Goal: Complete application form: Complete application form

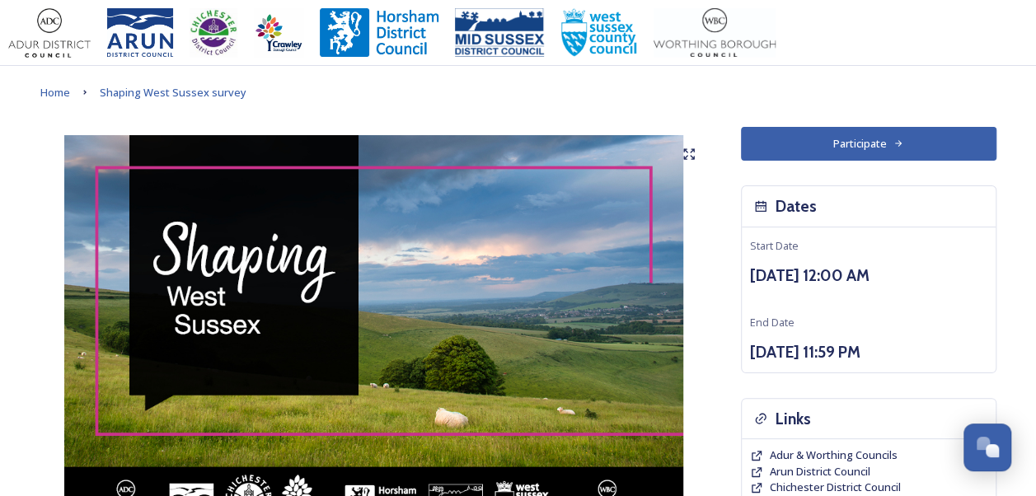
click at [812, 143] on button "Participate" at bounding box center [868, 144] width 255 height 34
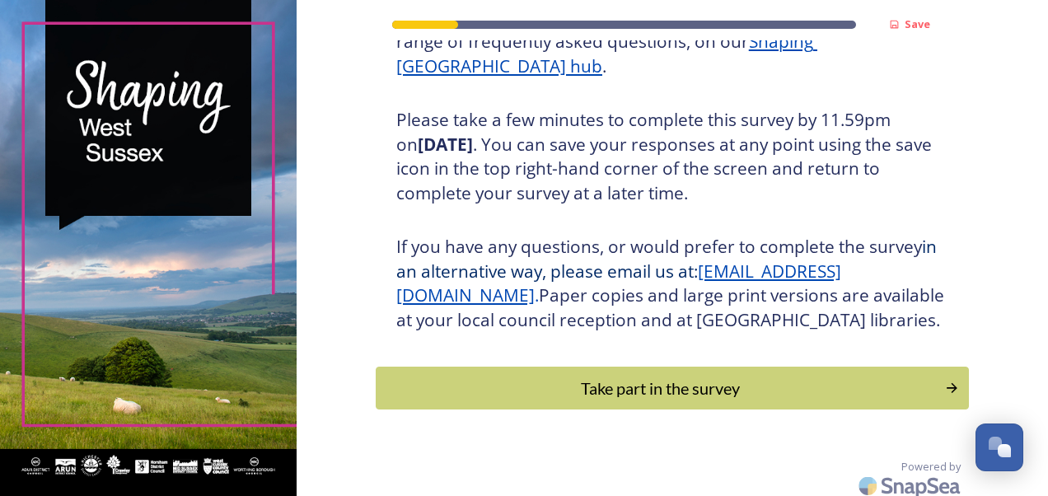
scroll to position [295, 0]
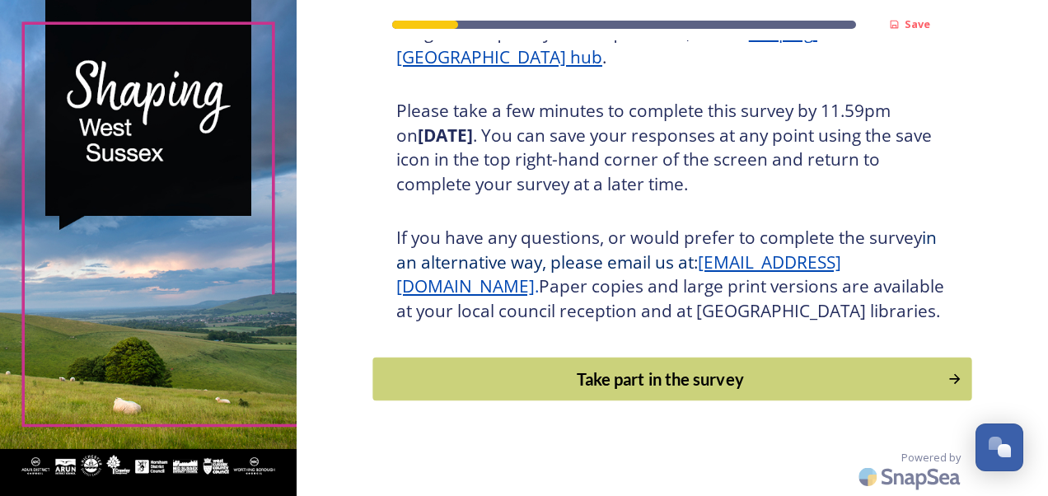
click at [642, 384] on div "Take part in the survey" at bounding box center [659, 379] width 557 height 25
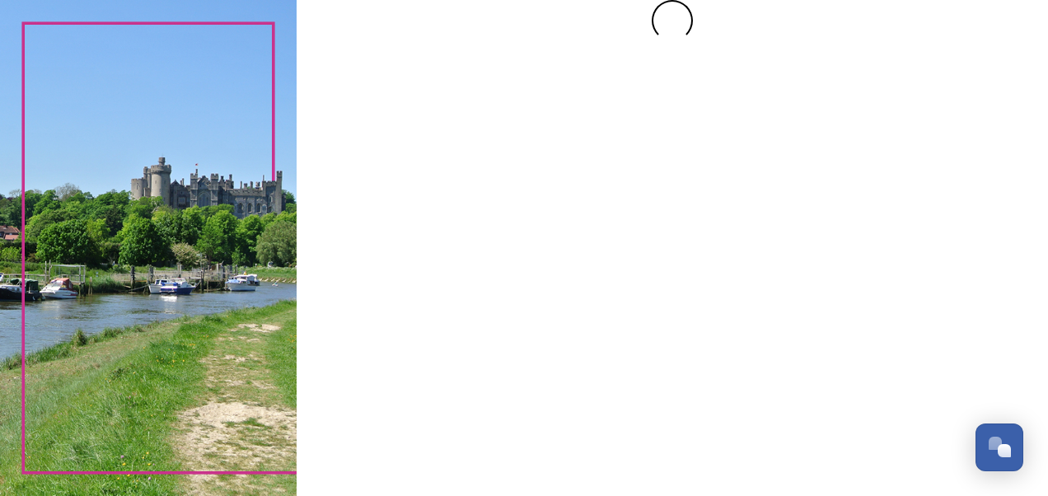
scroll to position [0, 0]
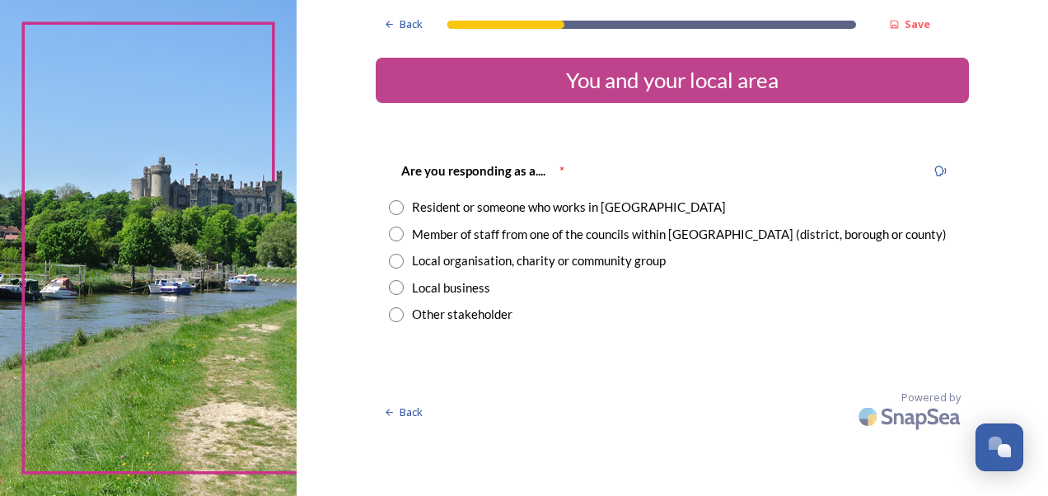
click at [391, 206] on input "radio" at bounding box center [396, 207] width 15 height 15
radio input "true"
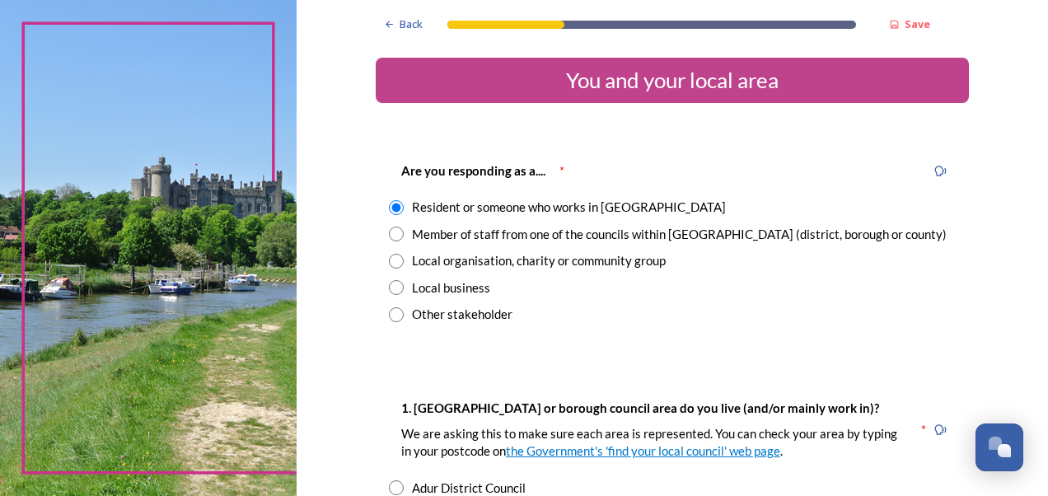
click at [389, 232] on input "radio" at bounding box center [396, 234] width 15 height 15
radio input "true"
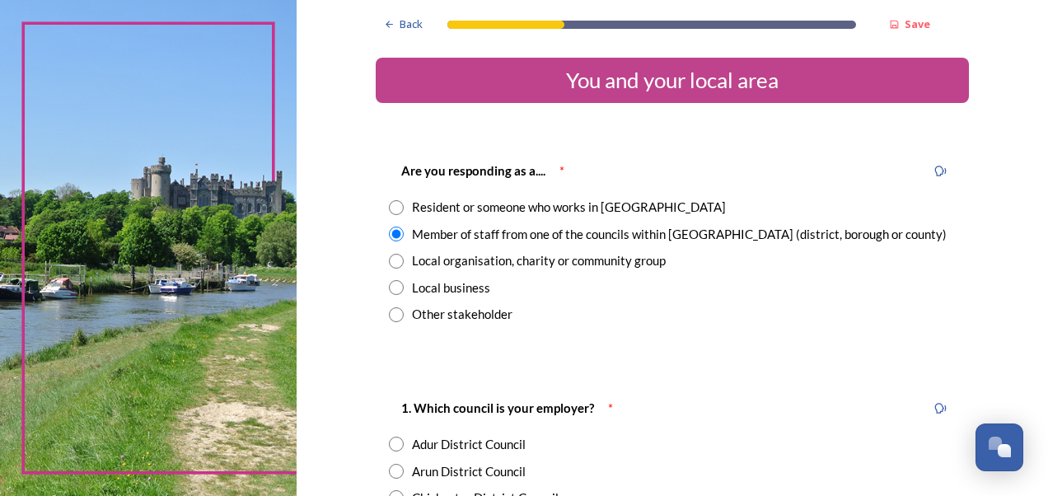
click at [389, 207] on input "radio" at bounding box center [396, 207] width 15 height 15
radio input "true"
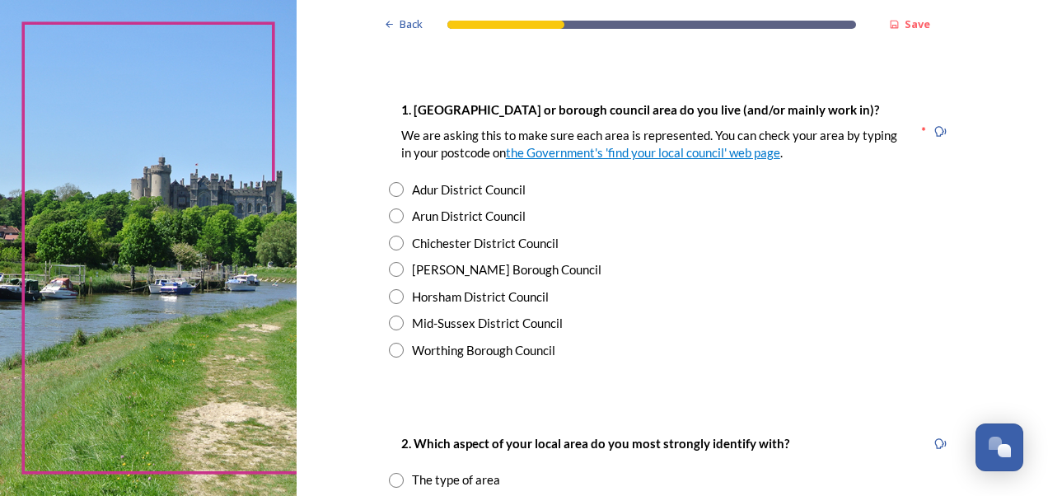
scroll to position [300, 0]
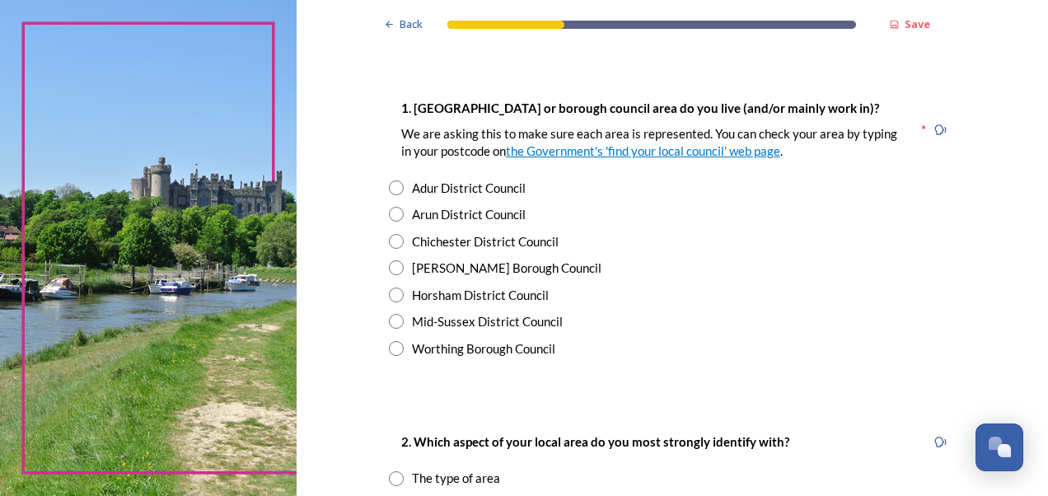
click at [389, 241] on input "radio" at bounding box center [396, 241] width 15 height 15
radio input "true"
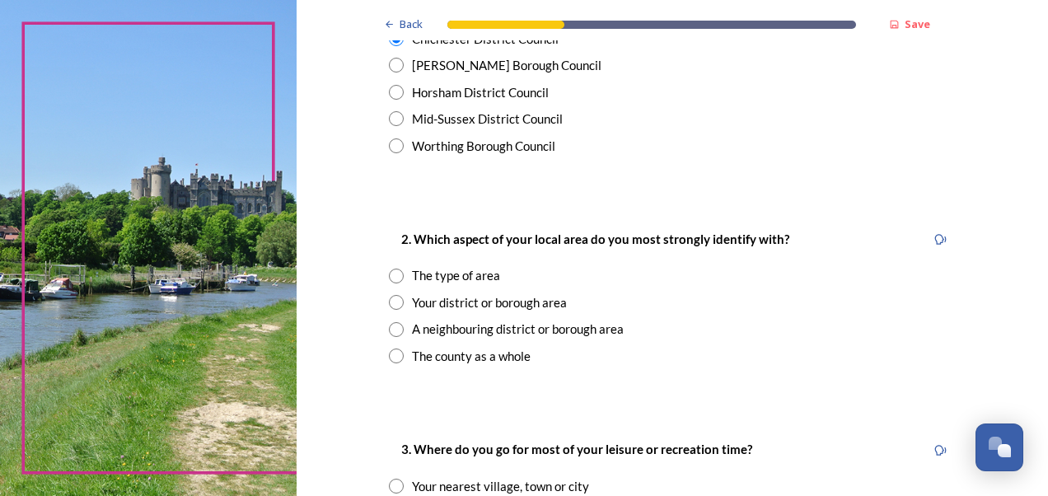
scroll to position [573, 0]
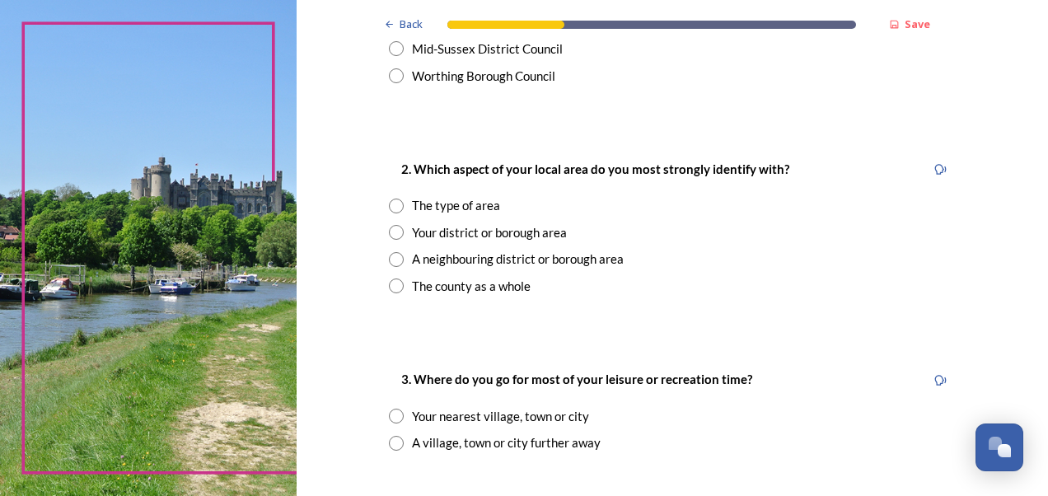
click at [392, 289] on input "radio" at bounding box center [396, 285] width 15 height 15
radio input "true"
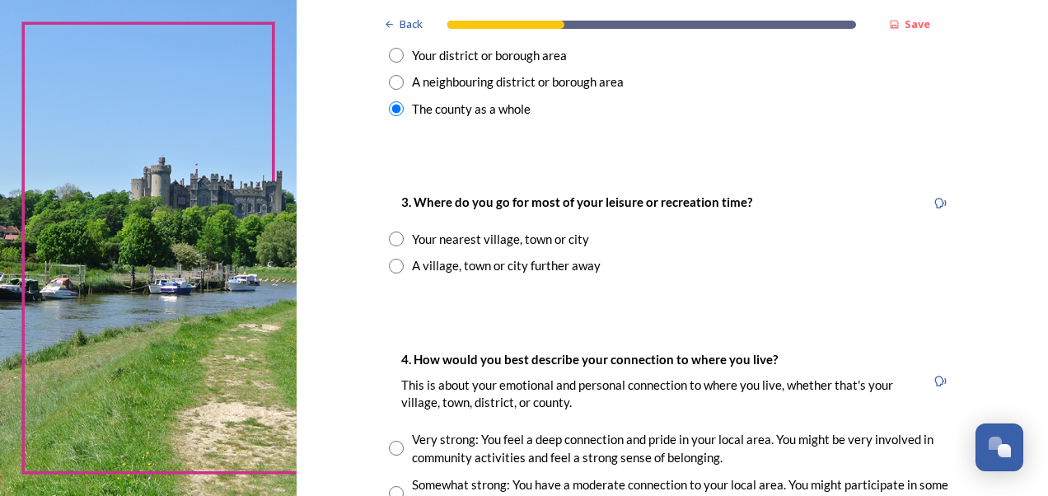
scroll to position [773, 0]
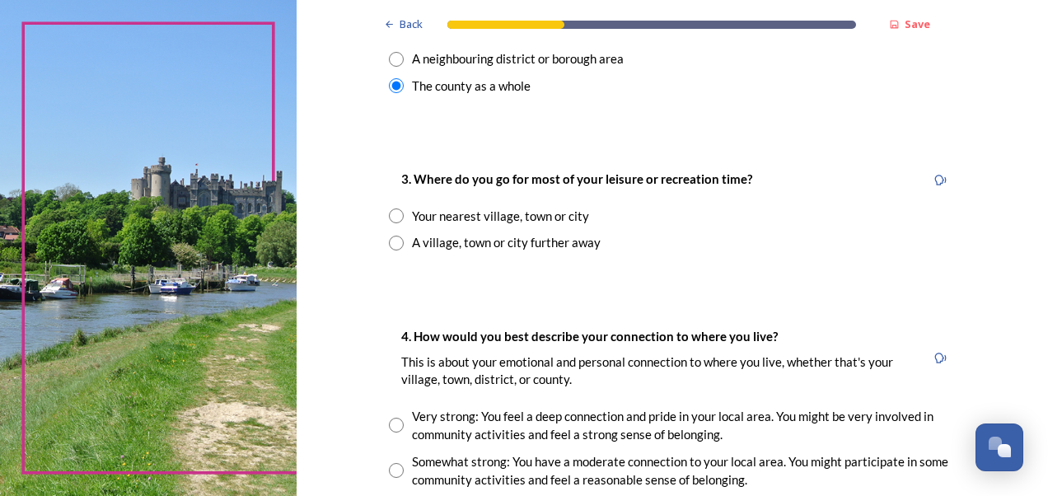
click at [392, 212] on input "radio" at bounding box center [396, 215] width 15 height 15
radio input "true"
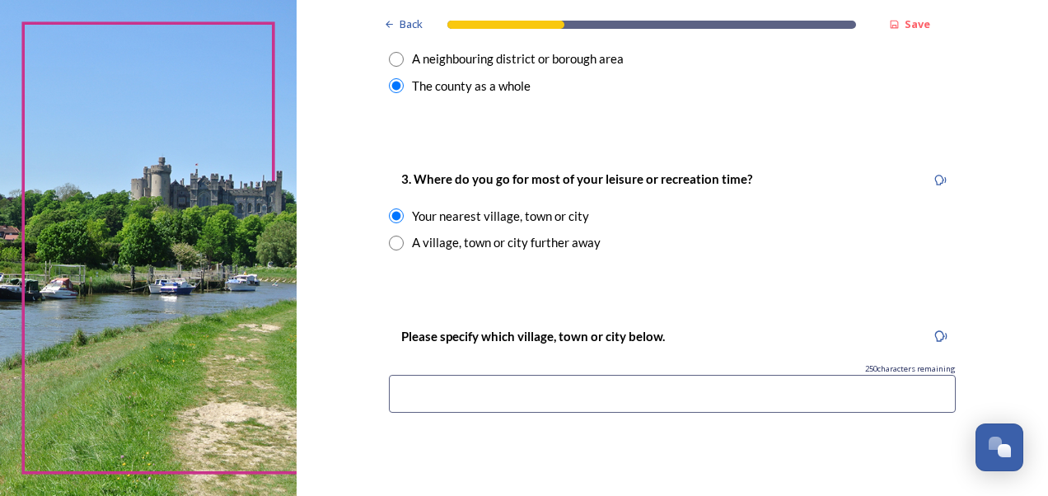
click at [392, 246] on input "radio" at bounding box center [396, 243] width 15 height 15
radio input "true"
click at [390, 214] on input "radio" at bounding box center [396, 215] width 15 height 15
radio input "true"
click at [412, 398] on input at bounding box center [672, 394] width 567 height 38
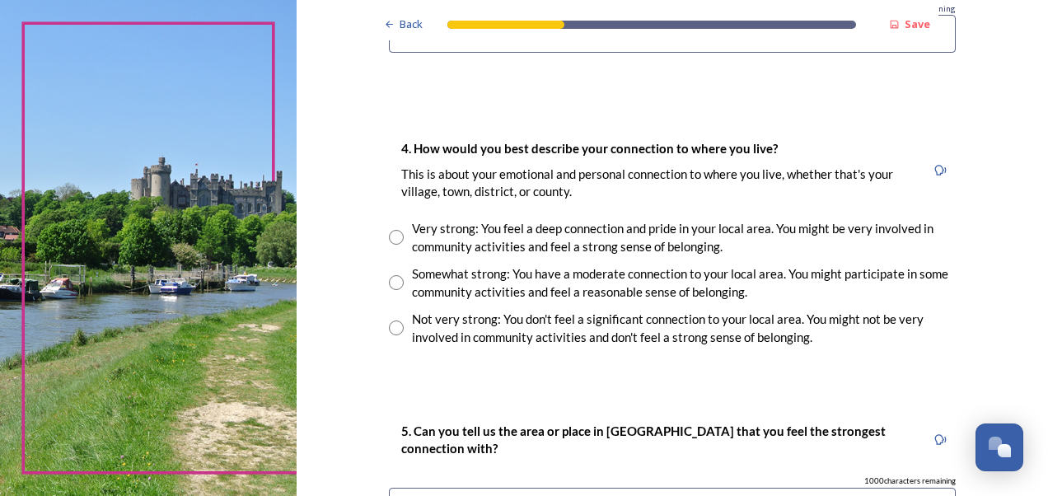
scroll to position [1153, 0]
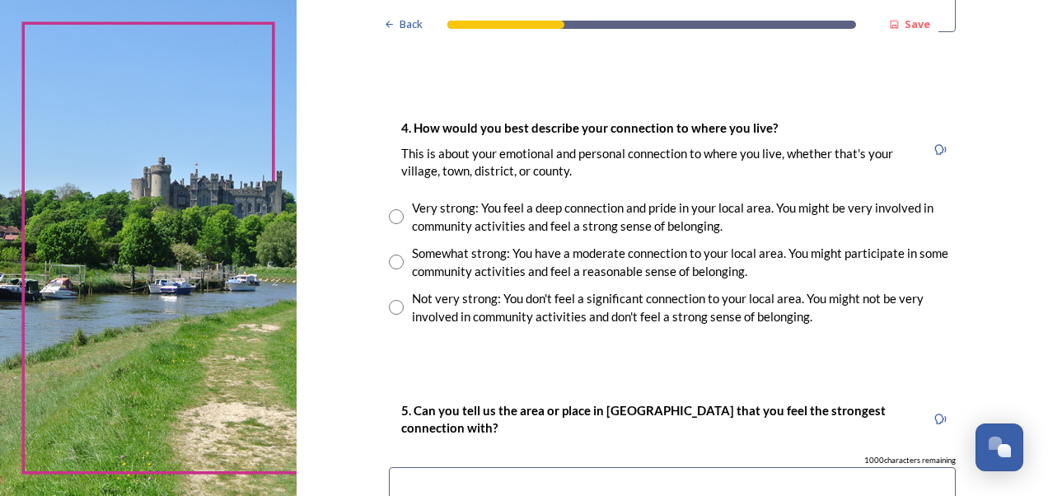
type input "chichester"
click at [389, 213] on input "radio" at bounding box center [396, 216] width 15 height 15
radio input "true"
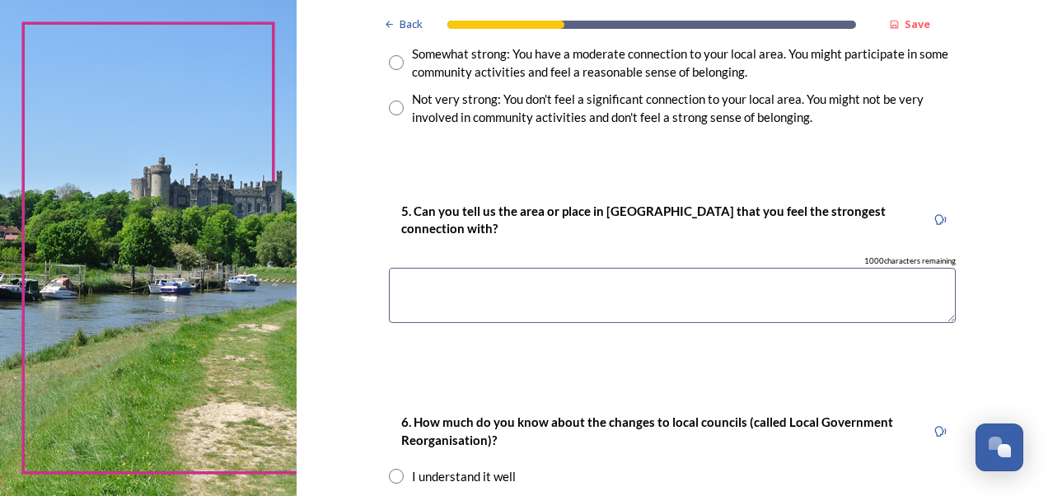
scroll to position [1361, 0]
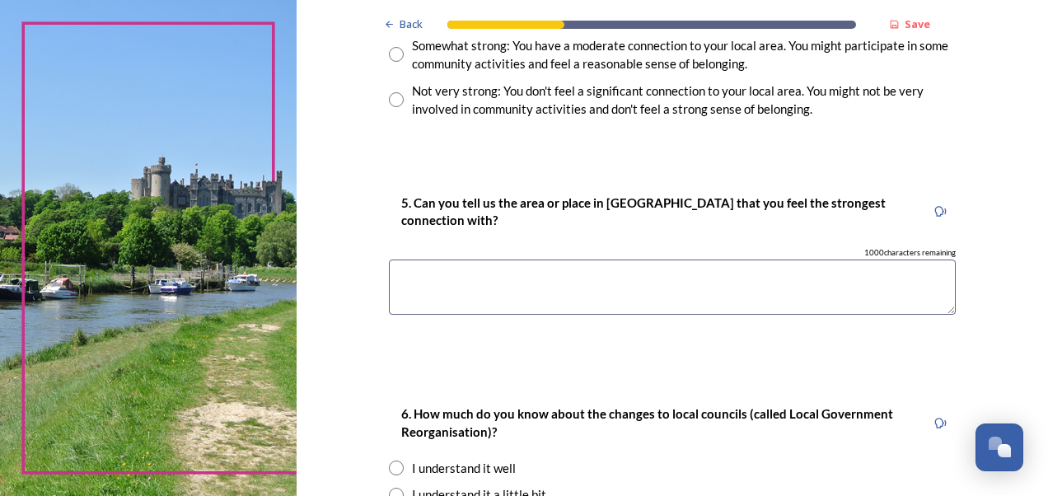
click at [445, 287] on textarea at bounding box center [672, 287] width 567 height 55
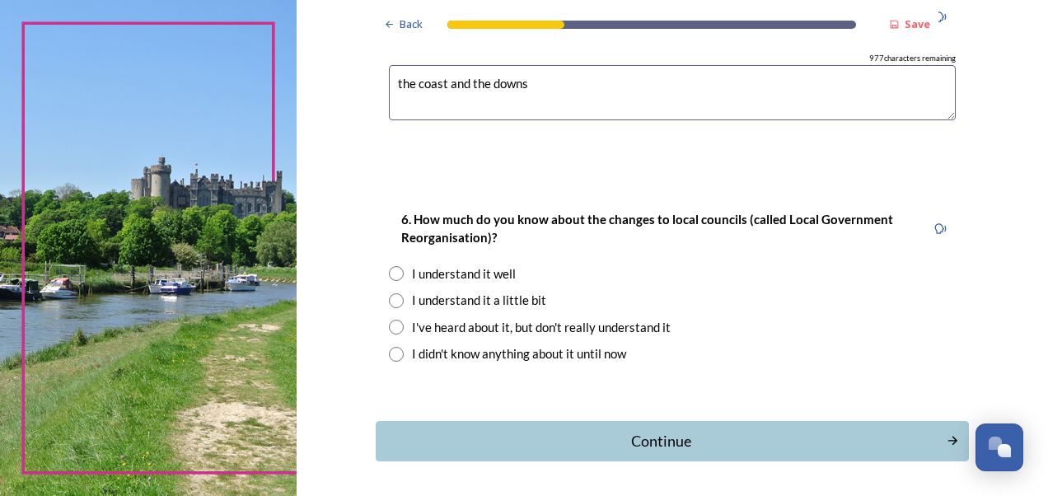
scroll to position [1615, 0]
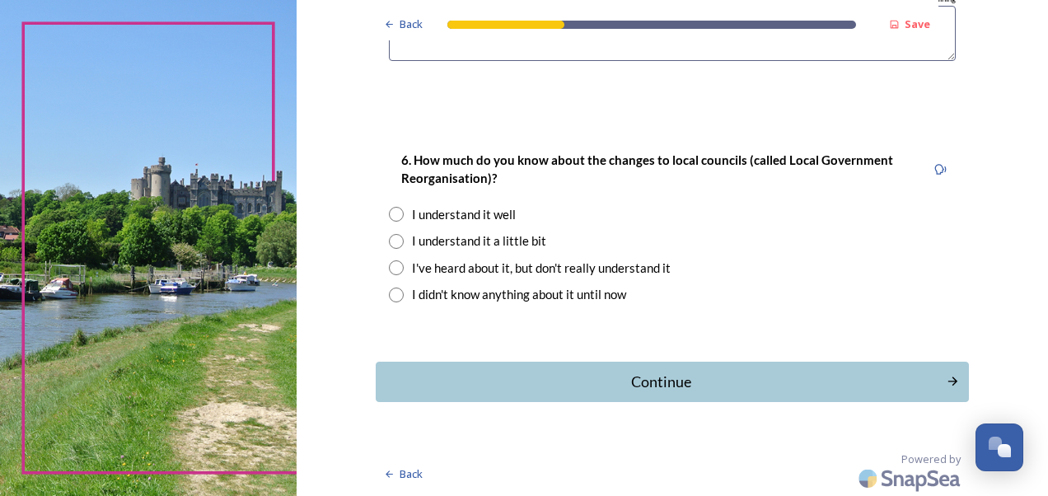
type textarea "the coast and the downs"
click at [390, 210] on input "radio" at bounding box center [396, 214] width 15 height 15
radio input "true"
click at [633, 384] on div "Continue" at bounding box center [660, 382] width 558 height 22
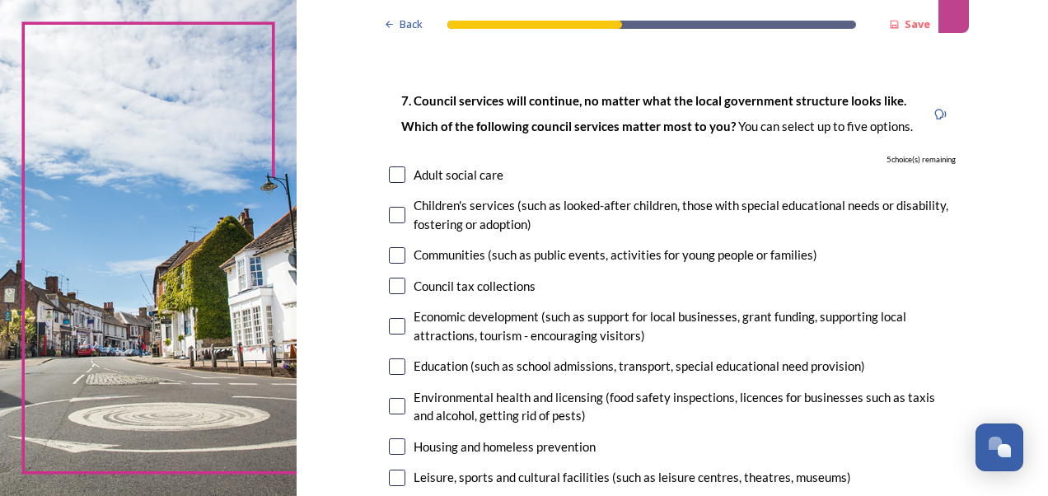
scroll to position [73, 0]
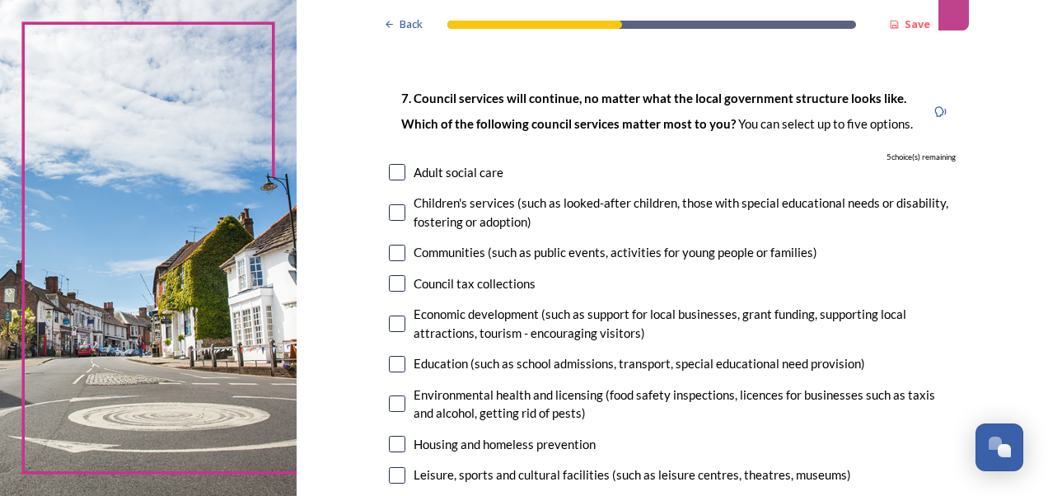
click at [389, 250] on input "checkbox" at bounding box center [397, 253] width 16 height 16
checkbox input "true"
click at [391, 361] on input "checkbox" at bounding box center [397, 364] width 16 height 16
checkbox input "true"
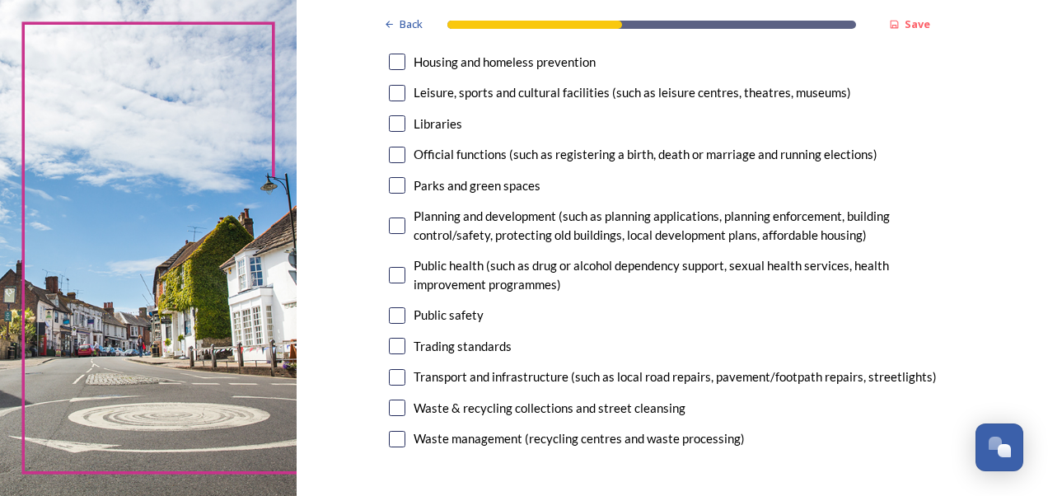
scroll to position [461, 0]
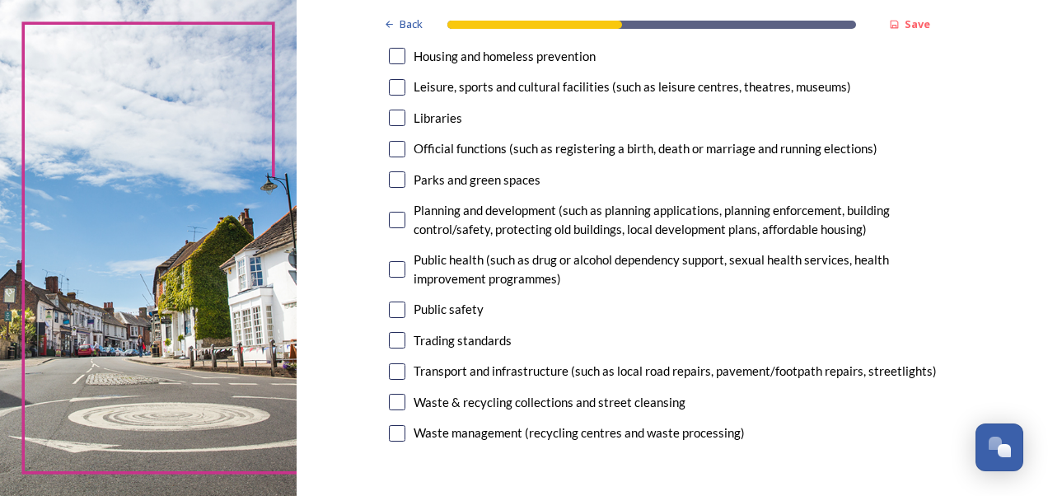
click at [390, 222] on input "checkbox" at bounding box center [397, 220] width 16 height 16
checkbox input "true"
click at [395, 367] on input "checkbox" at bounding box center [397, 371] width 16 height 16
checkbox input "true"
click at [391, 433] on input "checkbox" at bounding box center [397, 433] width 16 height 16
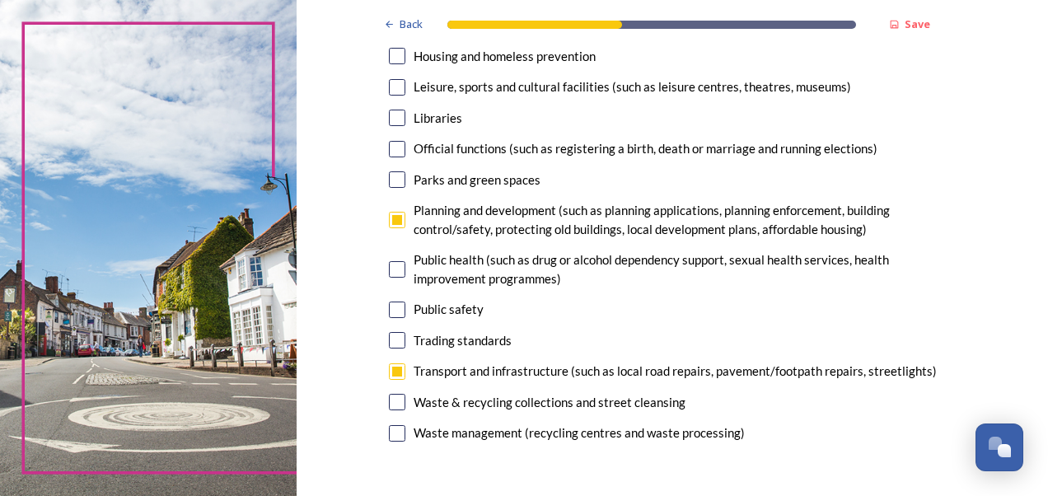
checkbox input "true"
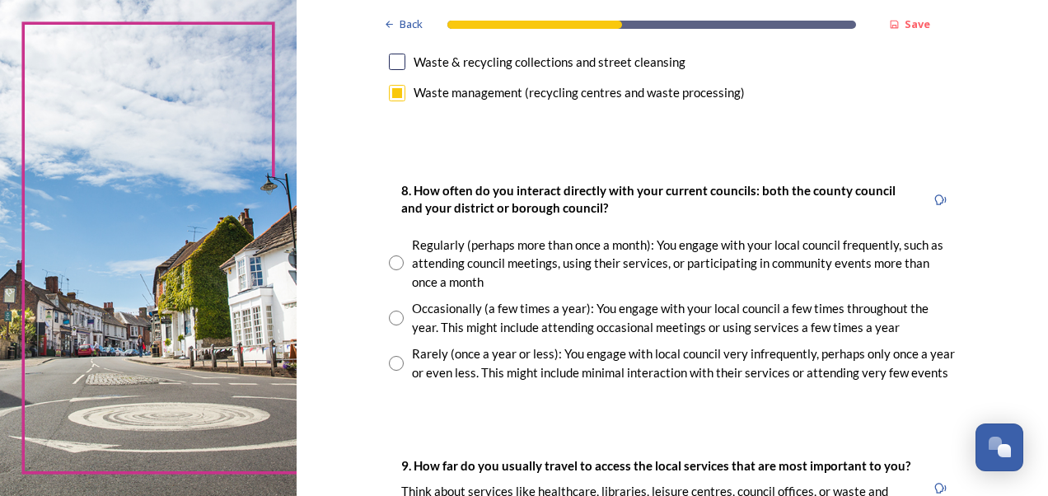
scroll to position [888, 0]
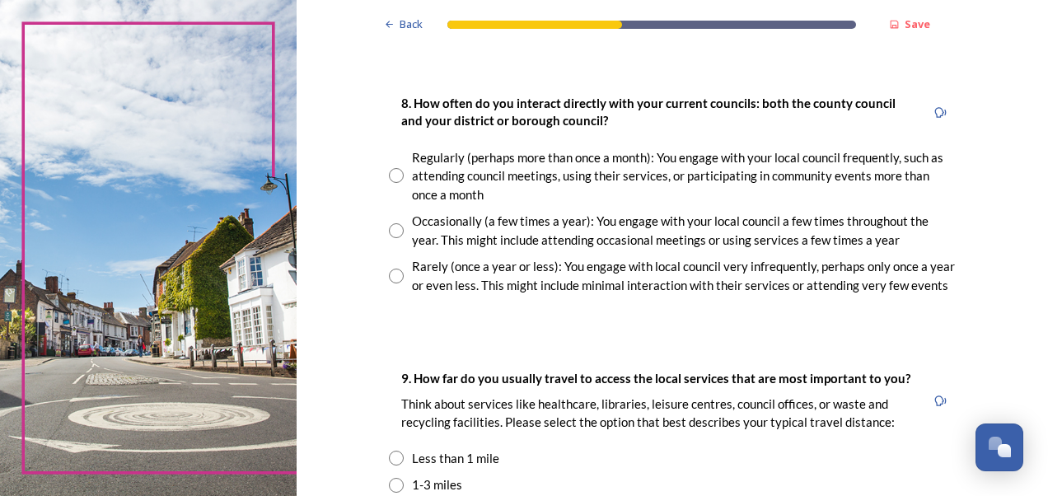
click at [389, 231] on input "radio" at bounding box center [396, 230] width 15 height 15
radio input "true"
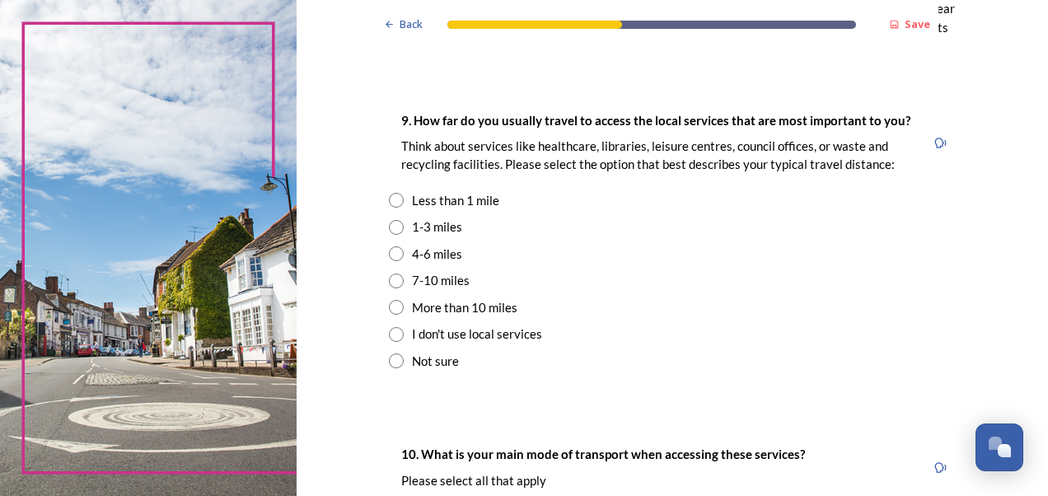
scroll to position [1153, 0]
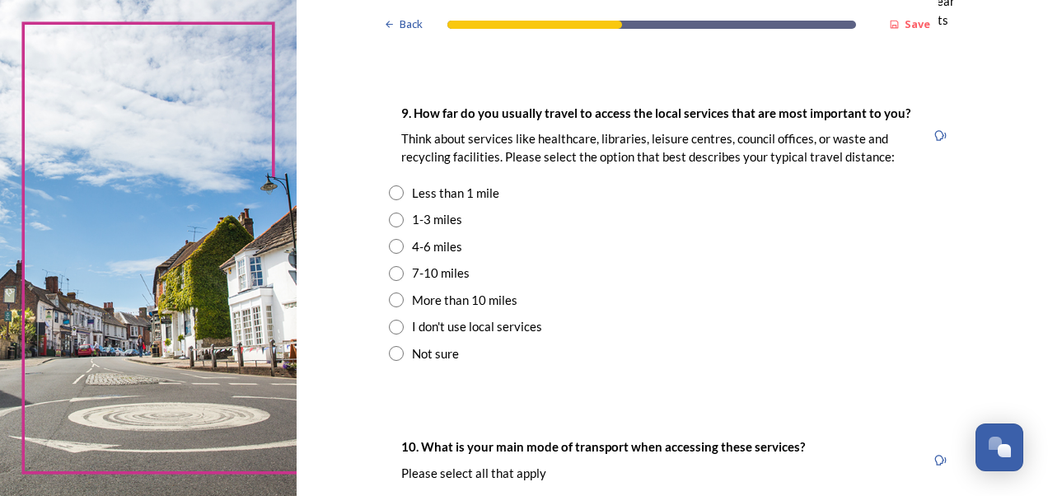
click at [389, 247] on input "radio" at bounding box center [396, 246] width 15 height 15
radio input "true"
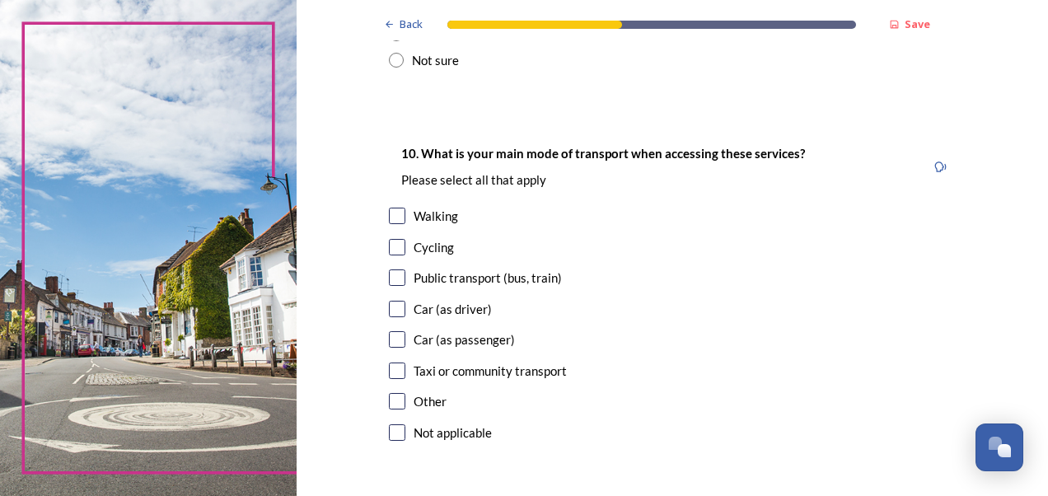
scroll to position [1474, 0]
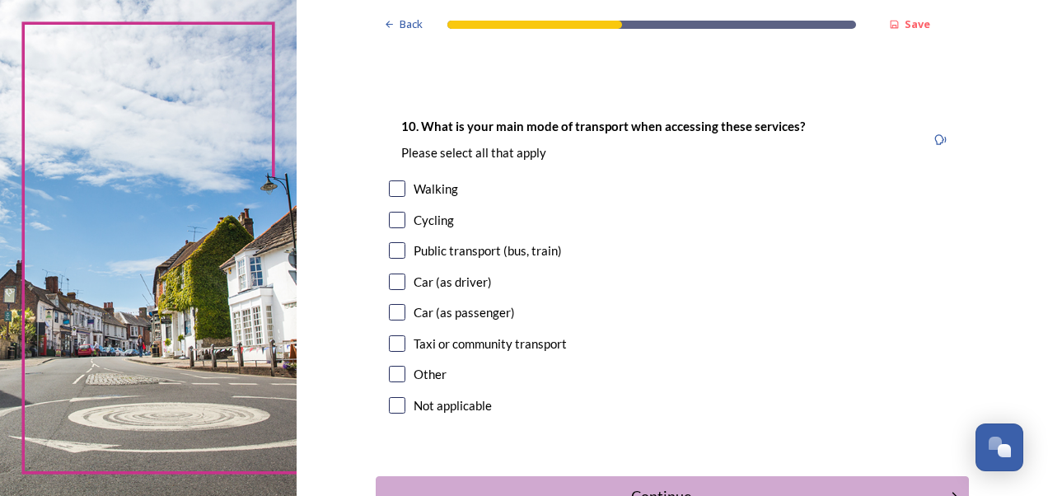
click at [394, 187] on input "checkbox" at bounding box center [397, 188] width 16 height 16
checkbox input "true"
click at [391, 283] on input "checkbox" at bounding box center [397, 282] width 16 height 16
checkbox input "true"
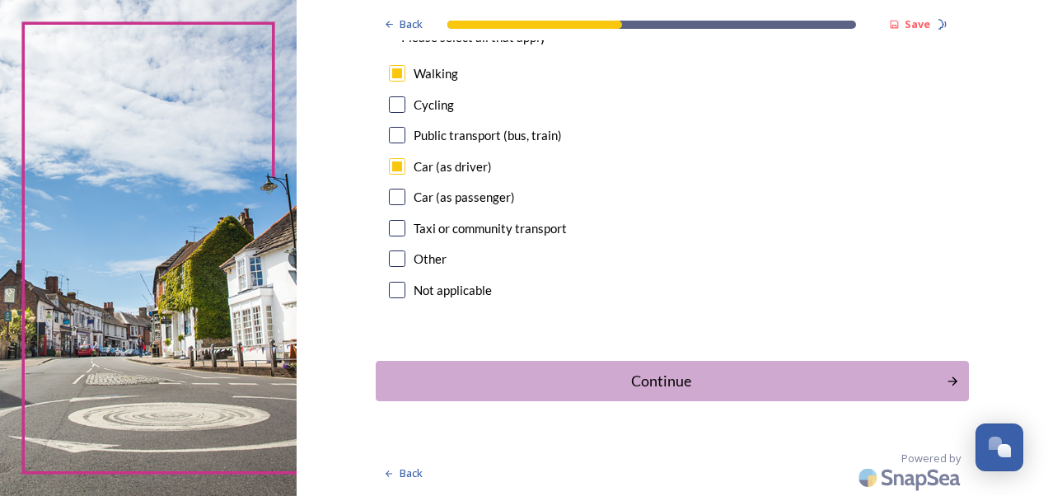
click at [608, 376] on div "Continue" at bounding box center [661, 381] width 553 height 22
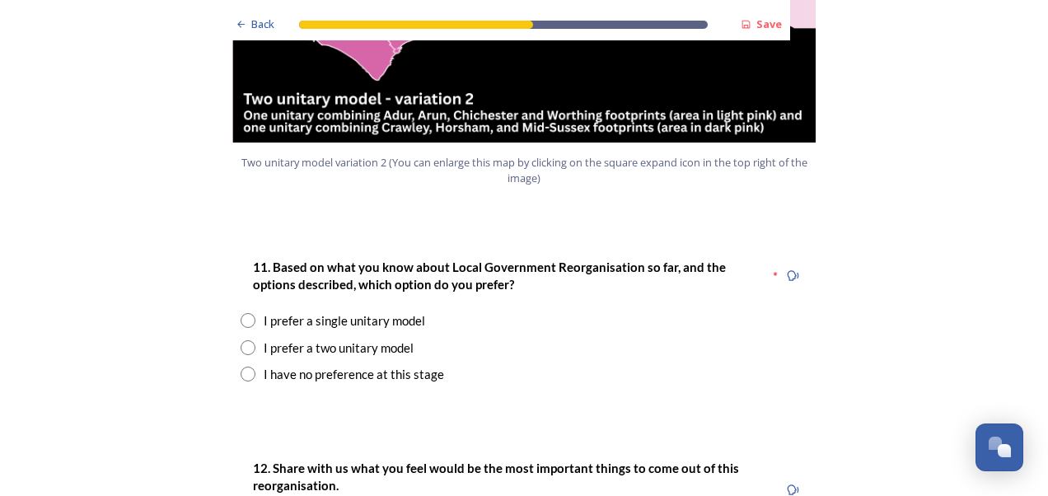
scroll to position [2091, 0]
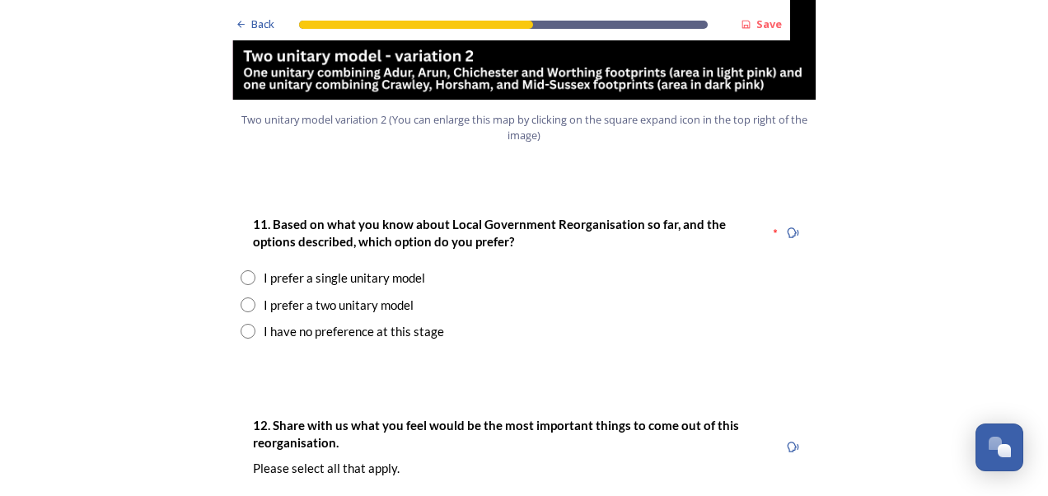
click at [241, 270] on input "radio" at bounding box center [248, 277] width 15 height 15
radio input "true"
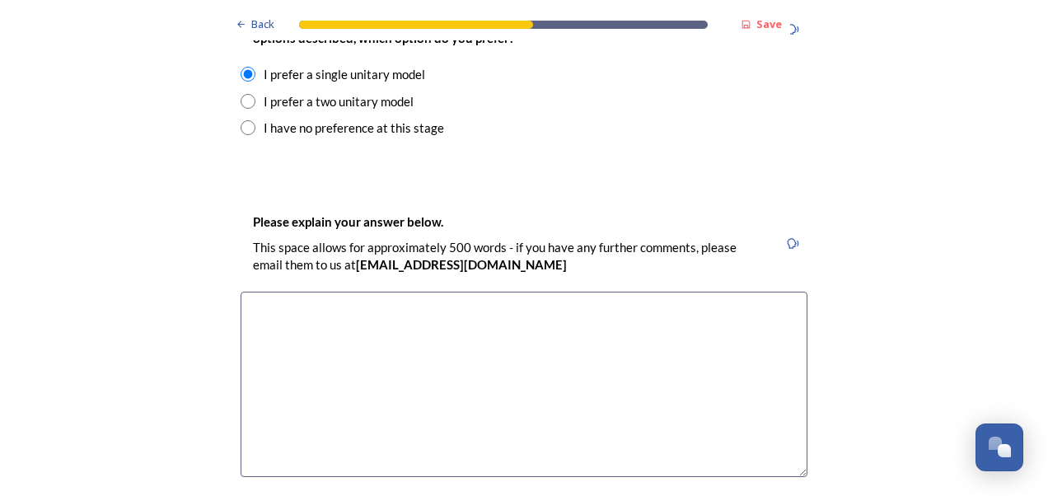
scroll to position [2386, 0]
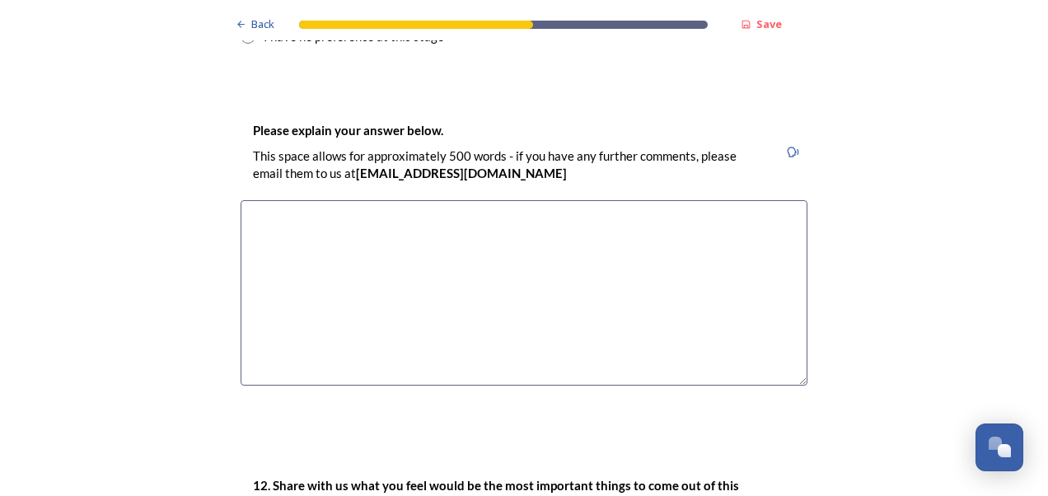
click at [390, 200] on textarea at bounding box center [524, 292] width 567 height 185
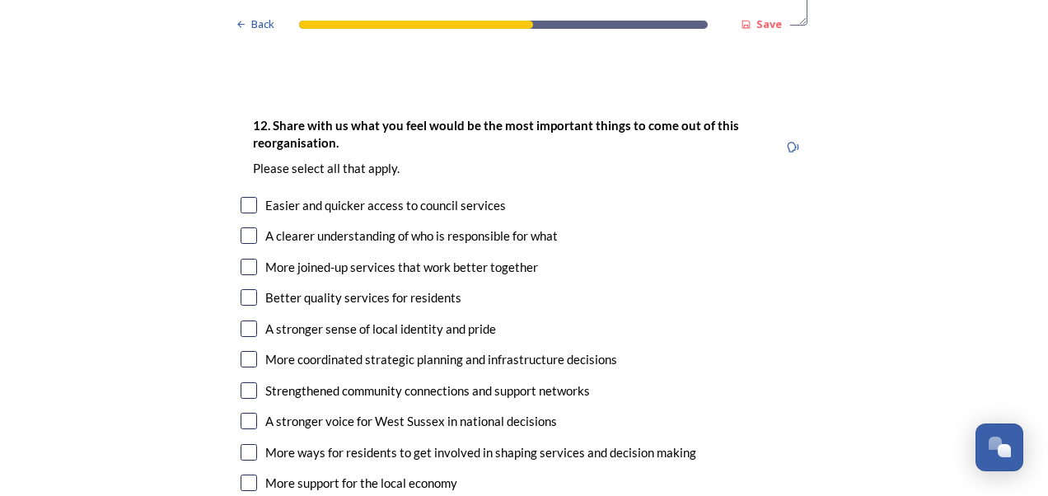
scroll to position [2766, 0]
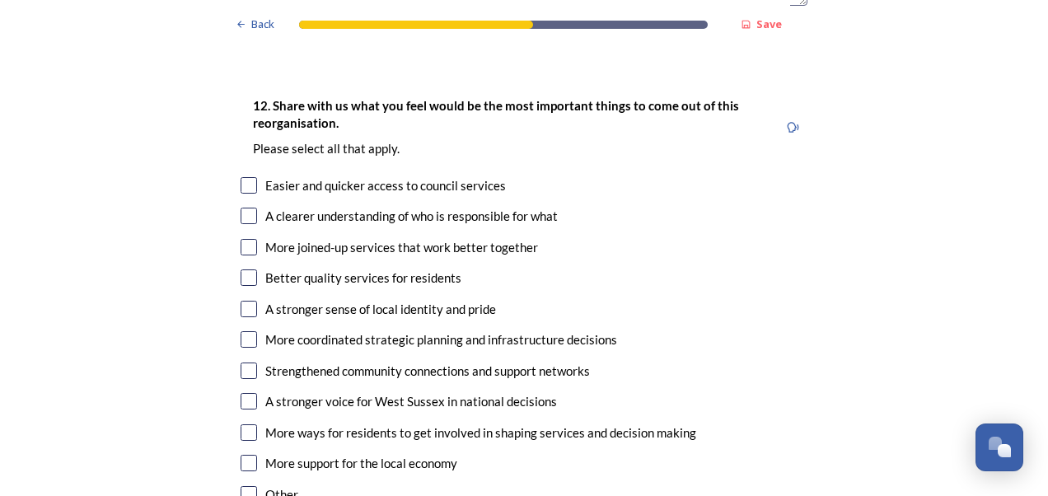
type textarea "I don't think we should be losing our WS identity."
click at [250, 363] on input "checkbox" at bounding box center [249, 371] width 16 height 16
checkbox input "true"
click at [241, 301] on input "checkbox" at bounding box center [249, 309] width 16 height 16
checkbox input "true"
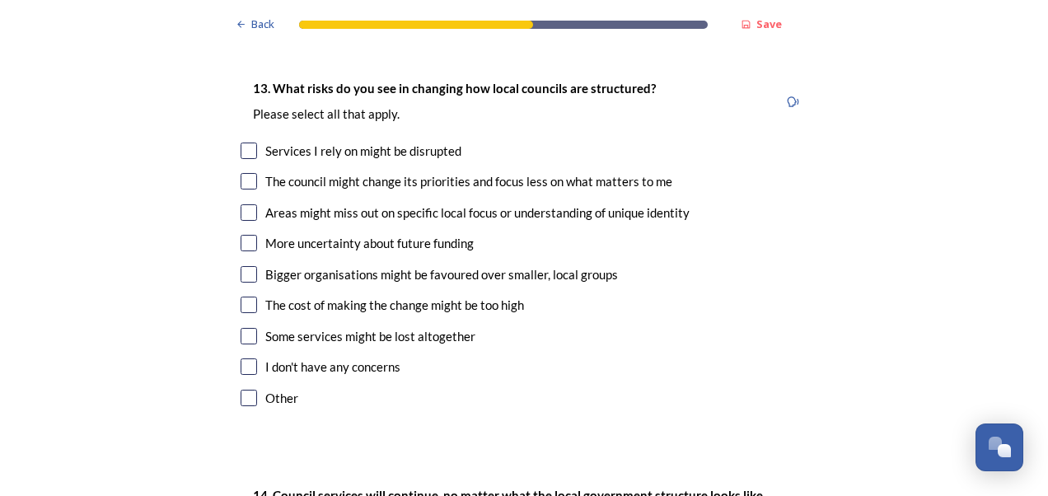
scroll to position [3211, 0]
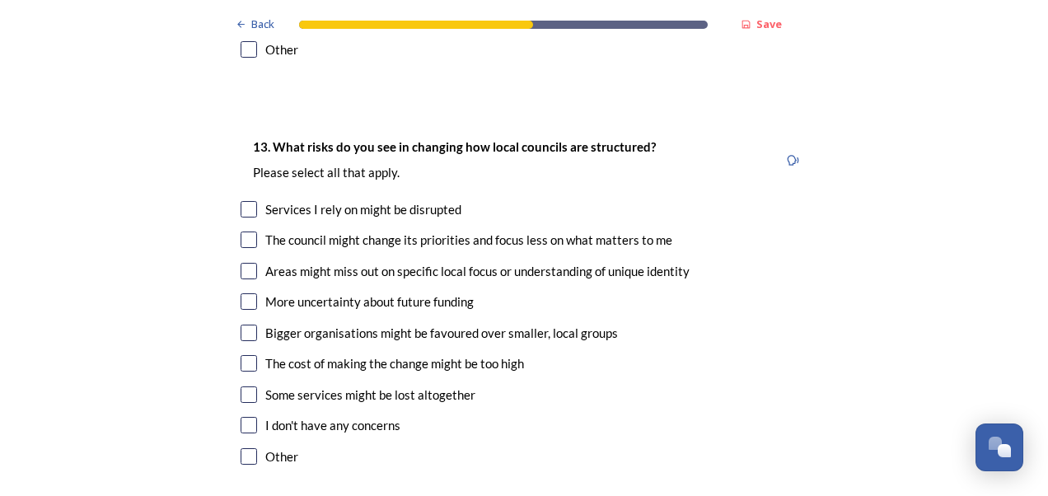
click at [247, 201] on input "checkbox" at bounding box center [249, 209] width 16 height 16
checkbox input "true"
click at [246, 355] on input "checkbox" at bounding box center [249, 363] width 16 height 16
checkbox input "true"
click at [242, 232] on input "checkbox" at bounding box center [249, 240] width 16 height 16
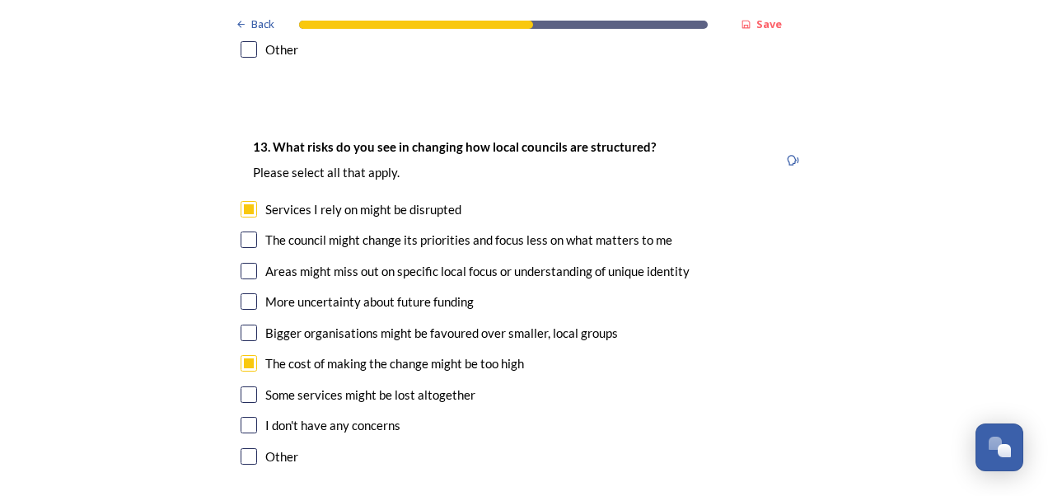
checkbox input "true"
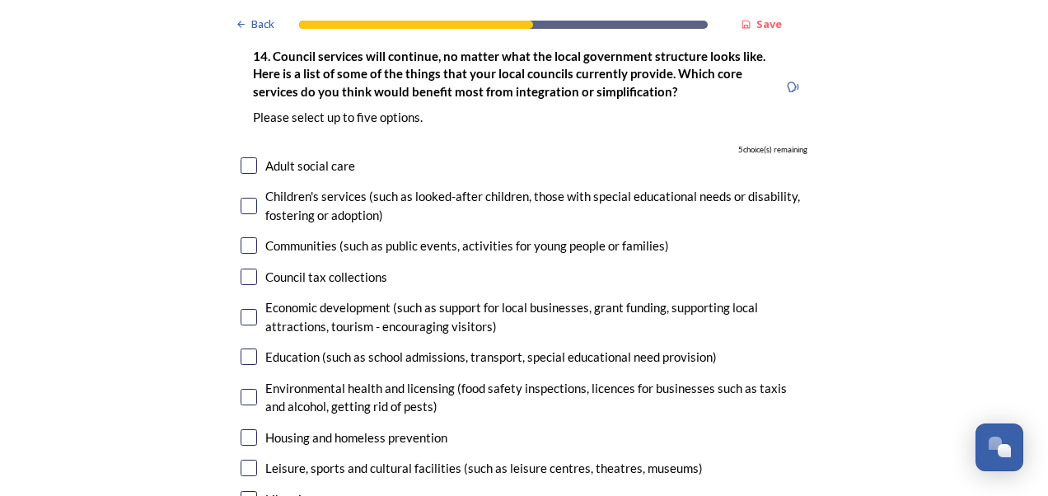
scroll to position [3714, 0]
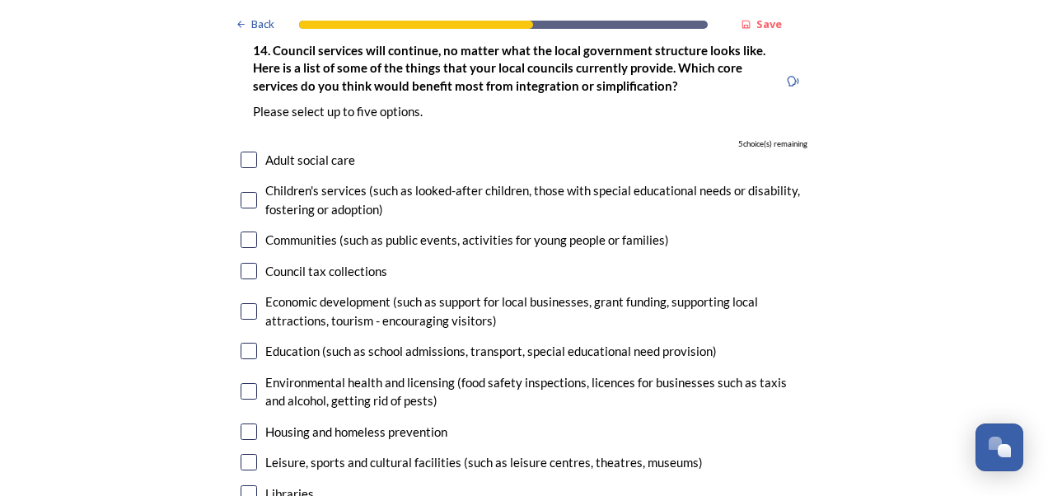
click at [253, 342] on div "Education (such as school admissions, transport, special educational need provi…" at bounding box center [524, 351] width 567 height 19
checkbox input "true"
click at [242, 232] on input "checkbox" at bounding box center [249, 240] width 16 height 16
checkbox input "true"
click at [242, 454] on input "checkbox" at bounding box center [249, 462] width 16 height 16
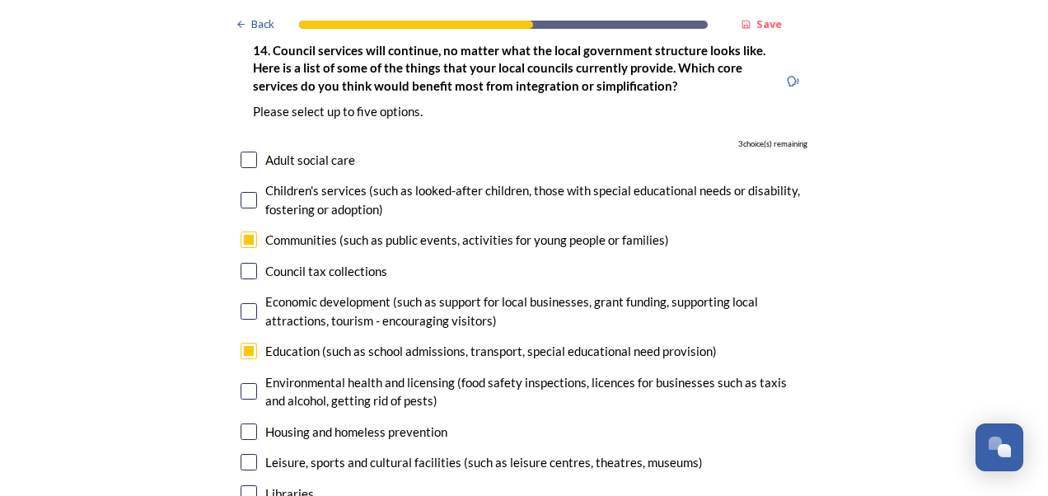
checkbox input "true"
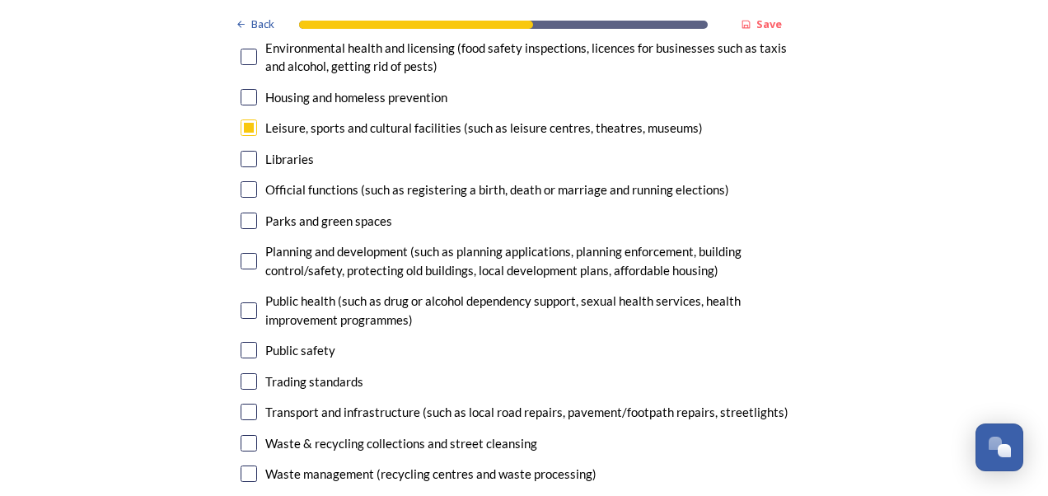
scroll to position [4075, 0]
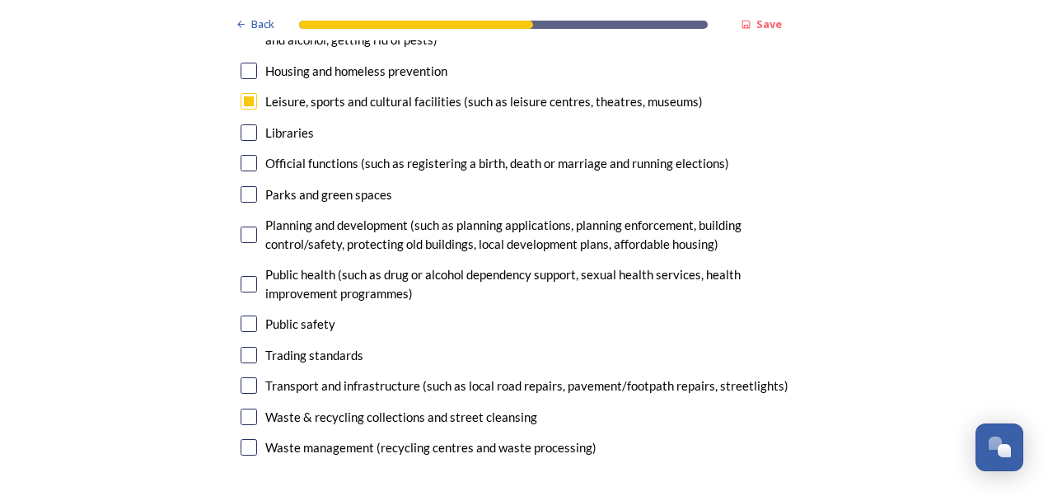
click at [241, 439] on input "checkbox" at bounding box center [249, 447] width 16 height 16
checkbox input "true"
click at [244, 377] on input "checkbox" at bounding box center [249, 385] width 16 height 16
checkbox input "true"
click at [244, 227] on input "checkbox" at bounding box center [249, 235] width 16 height 16
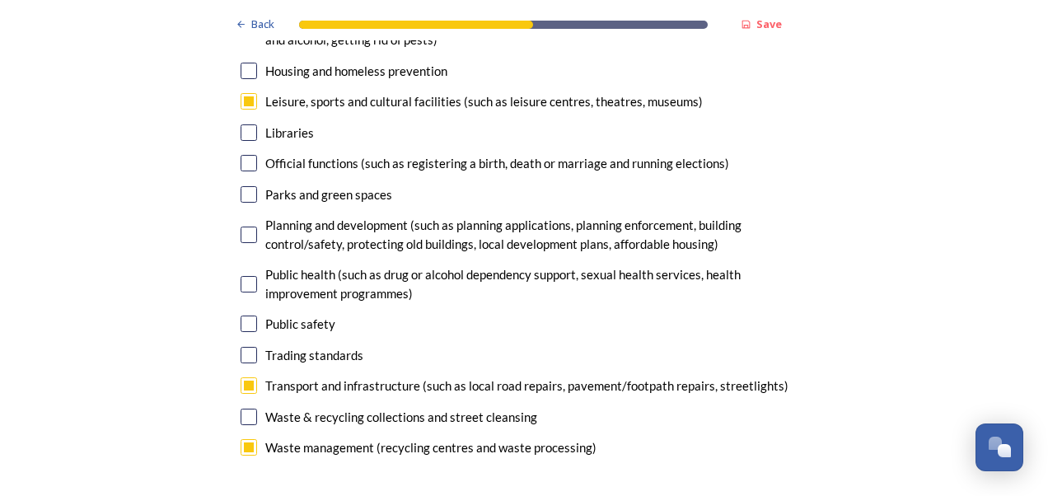
click at [244, 227] on input "checkbox" at bounding box center [249, 235] width 16 height 16
click at [246, 227] on input "checkbox" at bounding box center [249, 235] width 16 height 16
checkbox input "false"
click at [244, 93] on input "checkbox" at bounding box center [249, 101] width 16 height 16
checkbox input "false"
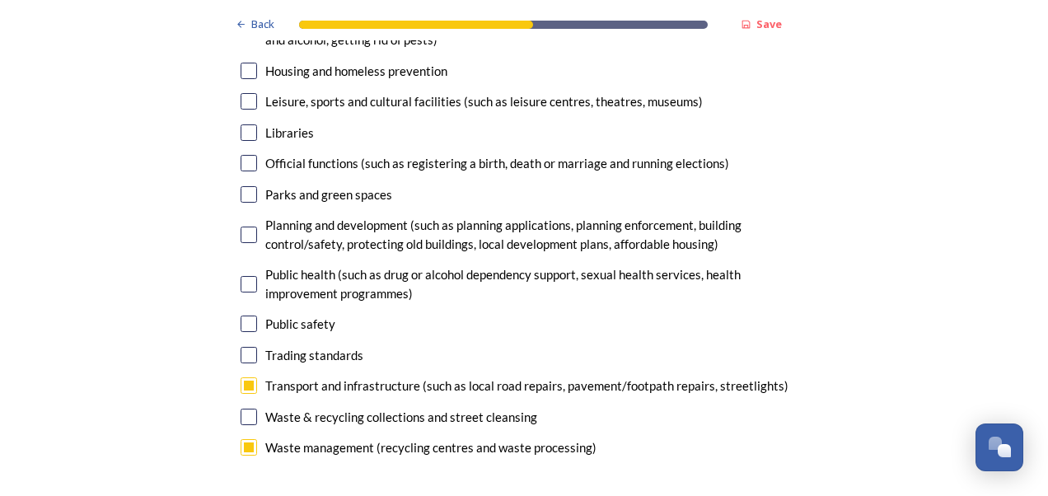
click at [242, 227] on input "checkbox" at bounding box center [249, 235] width 16 height 16
checkbox input "true"
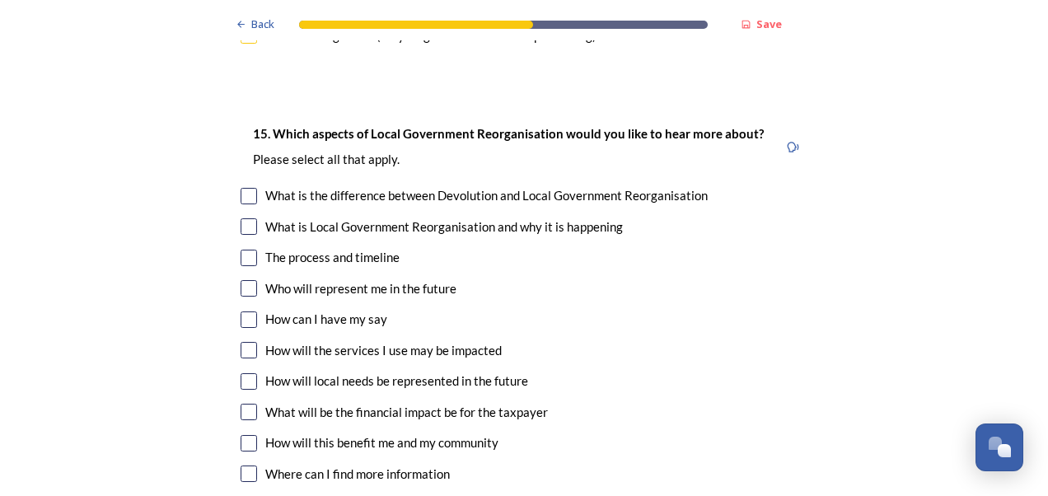
scroll to position [4500, 0]
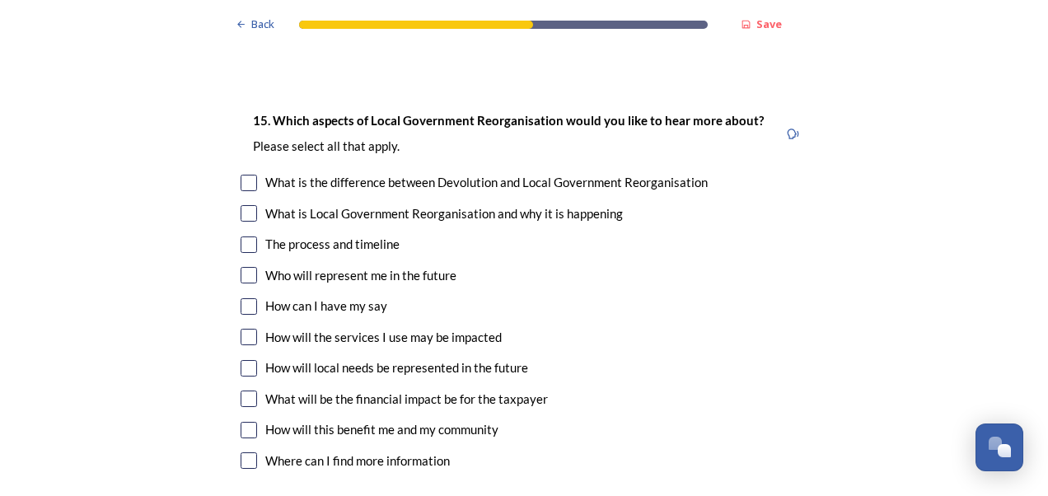
click at [241, 236] on input "checkbox" at bounding box center [249, 244] width 16 height 16
checkbox input "true"
click at [241, 329] on input "checkbox" at bounding box center [249, 337] width 16 height 16
checkbox input "true"
click at [241, 422] on input "checkbox" at bounding box center [249, 430] width 16 height 16
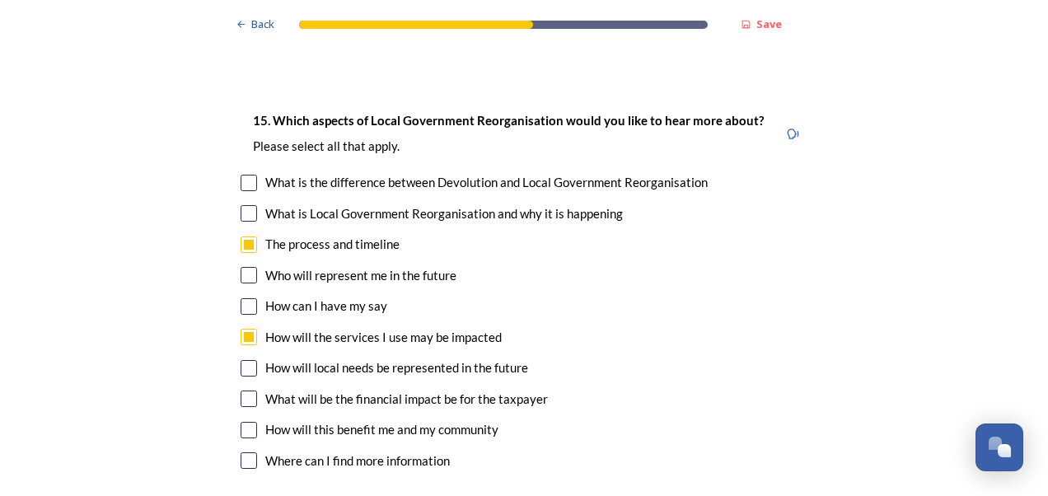
checkbox input "true"
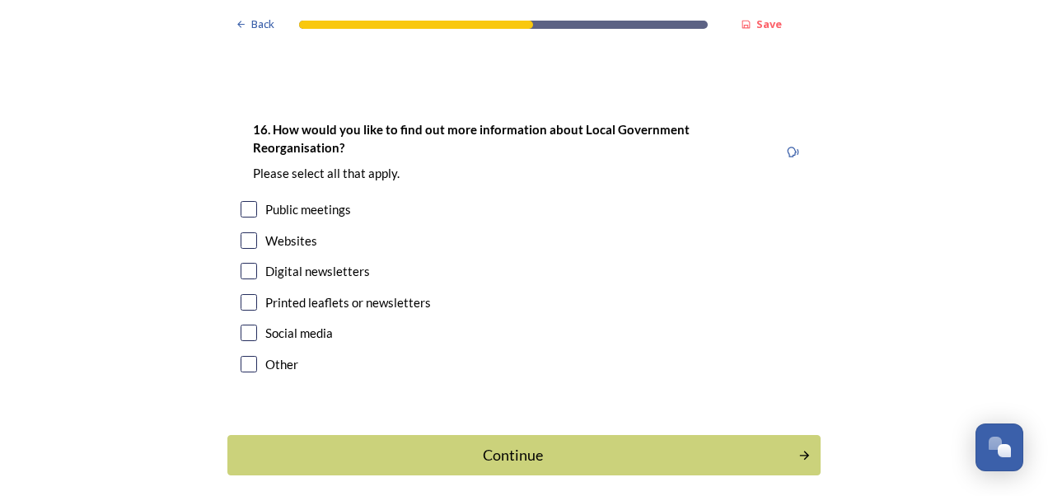
scroll to position [4934, 0]
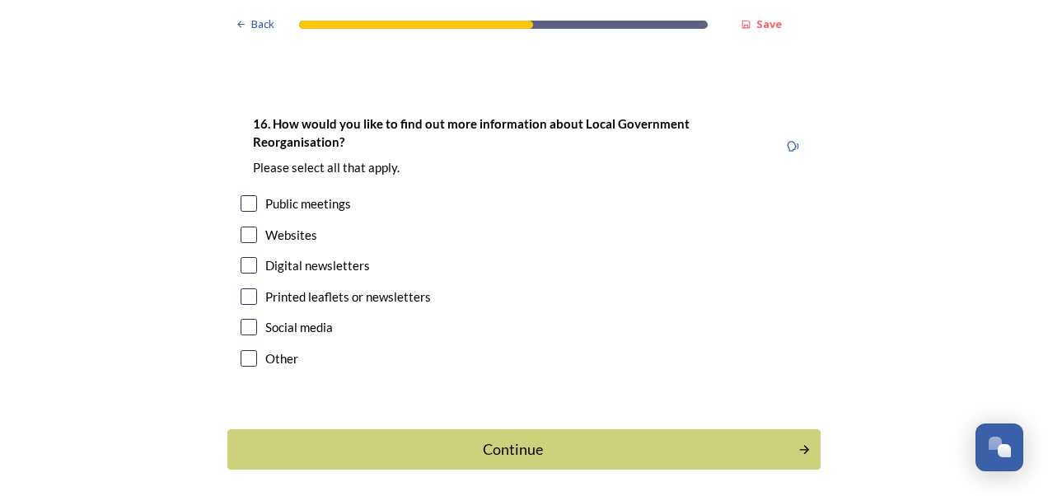
click at [241, 227] on input "checkbox" at bounding box center [249, 235] width 16 height 16
checkbox input "true"
click at [242, 257] on input "checkbox" at bounding box center [249, 265] width 16 height 16
checkbox input "true"
click at [531, 438] on div "Continue" at bounding box center [513, 449] width 558 height 22
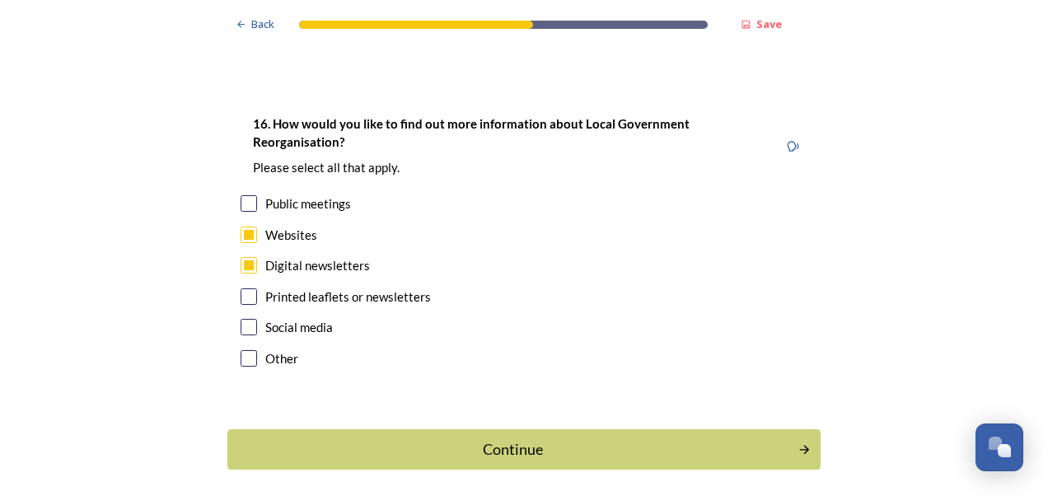
scroll to position [0, 0]
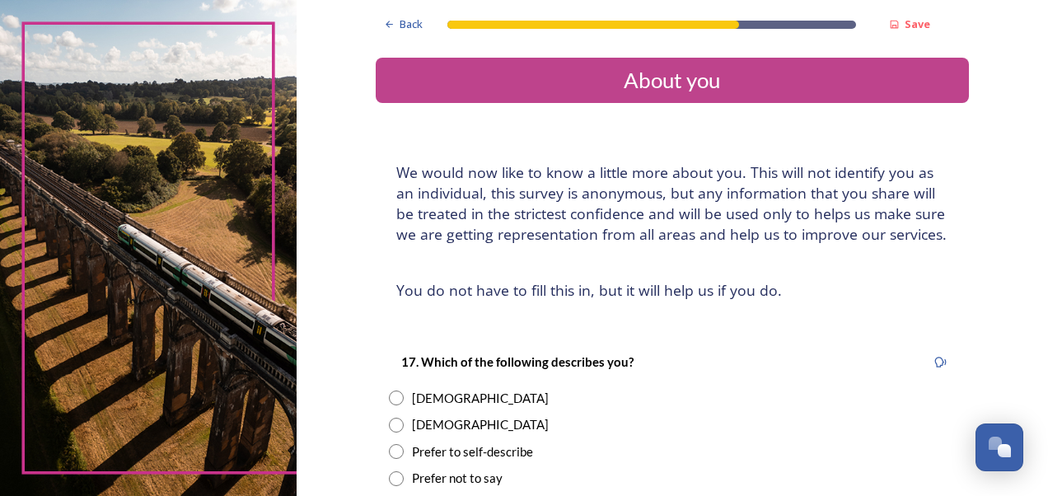
drag, startPoint x: 391, startPoint y: 396, endPoint x: 400, endPoint y: 389, distance: 12.4
click at [391, 396] on input "radio" at bounding box center [396, 398] width 15 height 15
radio input "true"
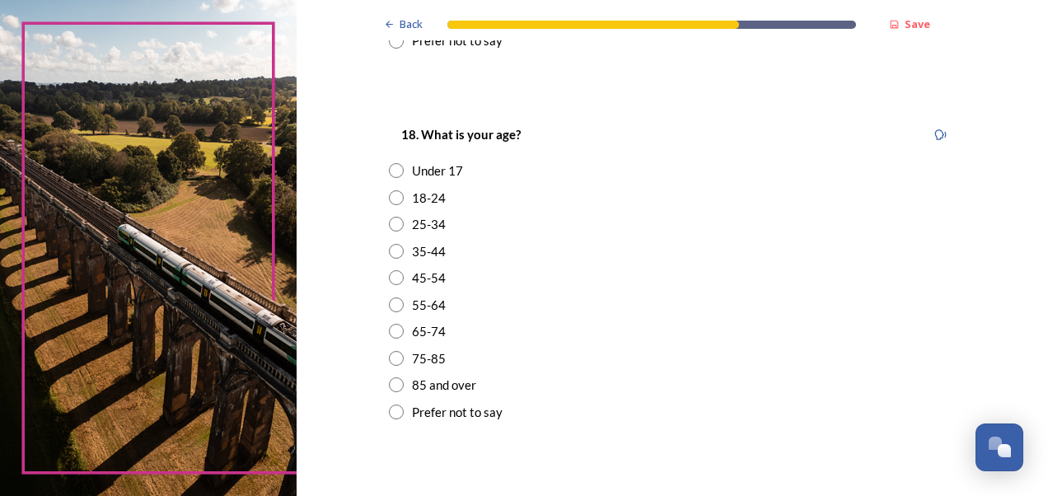
scroll to position [441, 0]
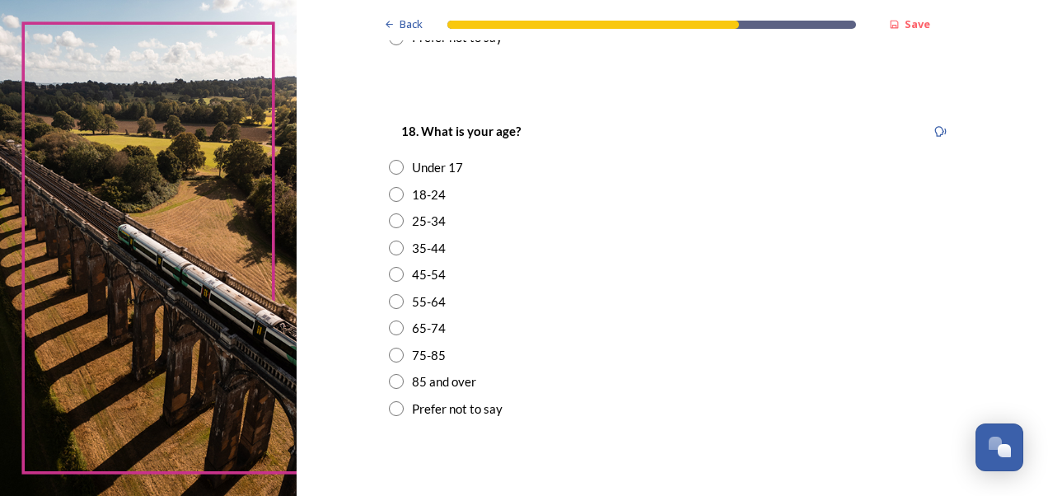
click at [391, 277] on input "radio" at bounding box center [396, 274] width 15 height 15
radio input "true"
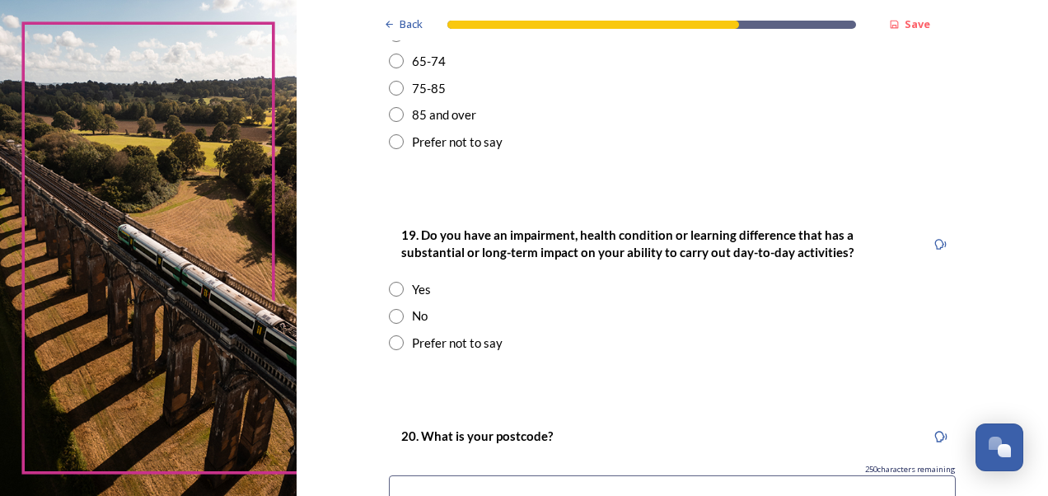
scroll to position [737, 0]
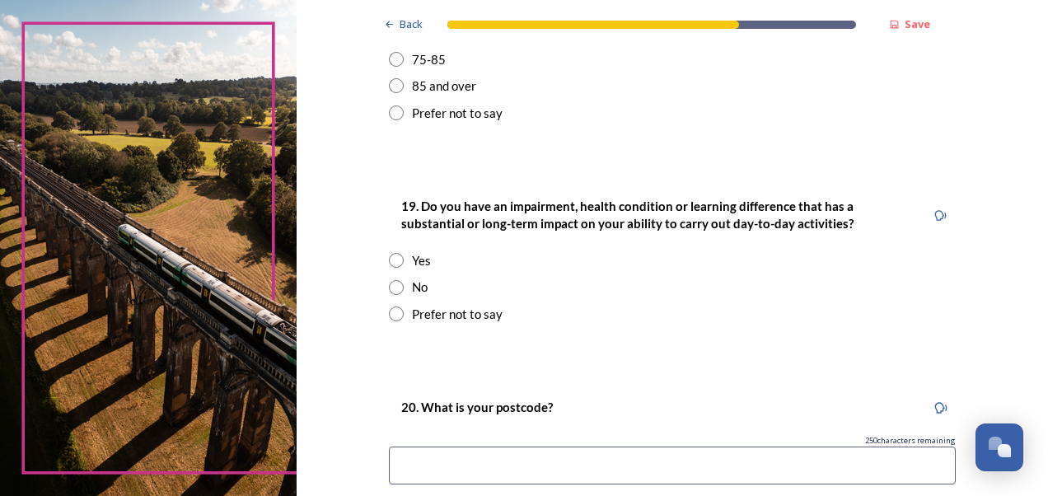
click at [389, 290] on input "radio" at bounding box center [396, 287] width 15 height 15
radio input "true"
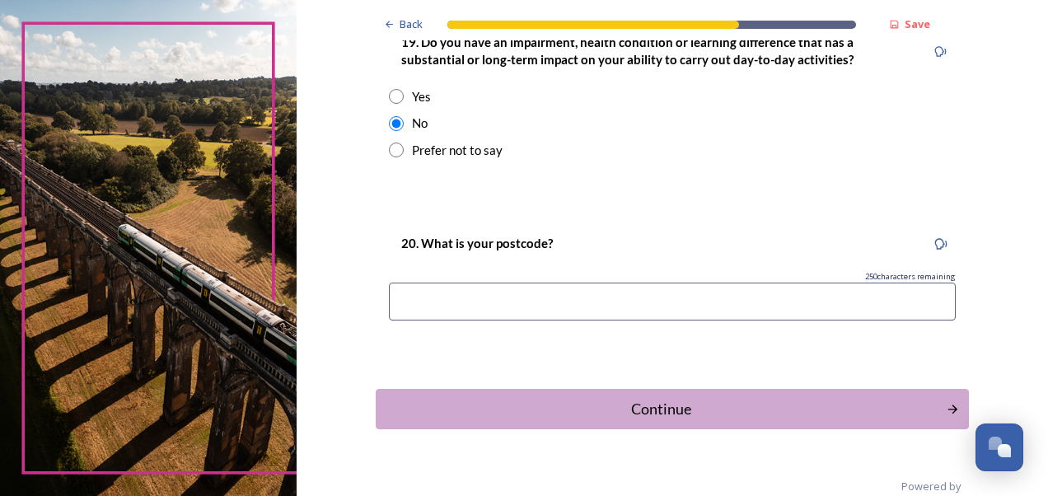
scroll to position [902, 0]
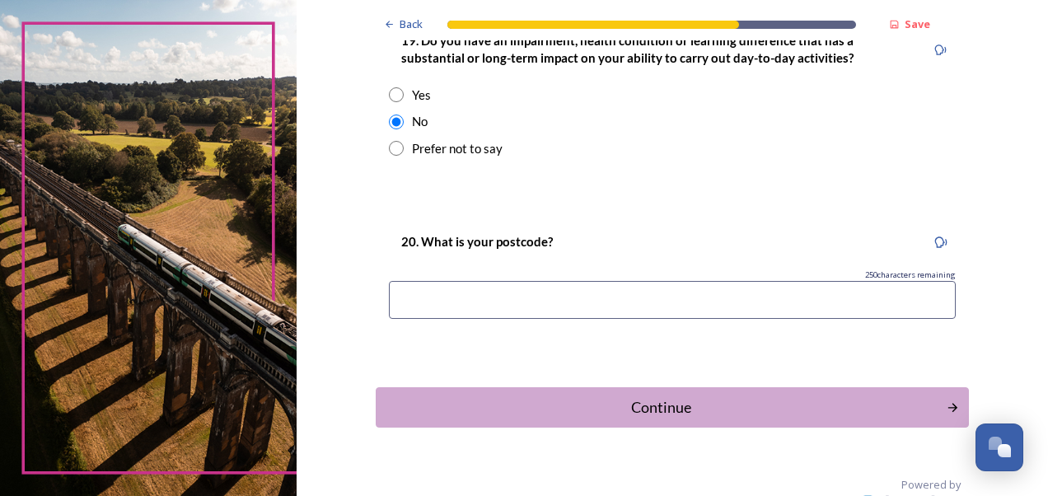
click at [767, 294] on input at bounding box center [672, 300] width 567 height 38
type input "po198rg"
click at [658, 404] on div "Continue" at bounding box center [661, 407] width 553 height 22
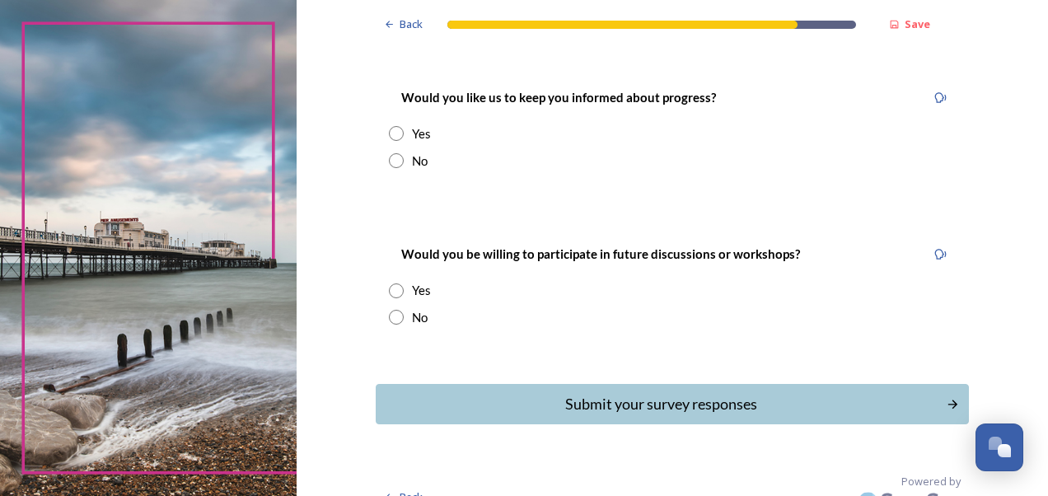
scroll to position [232, 0]
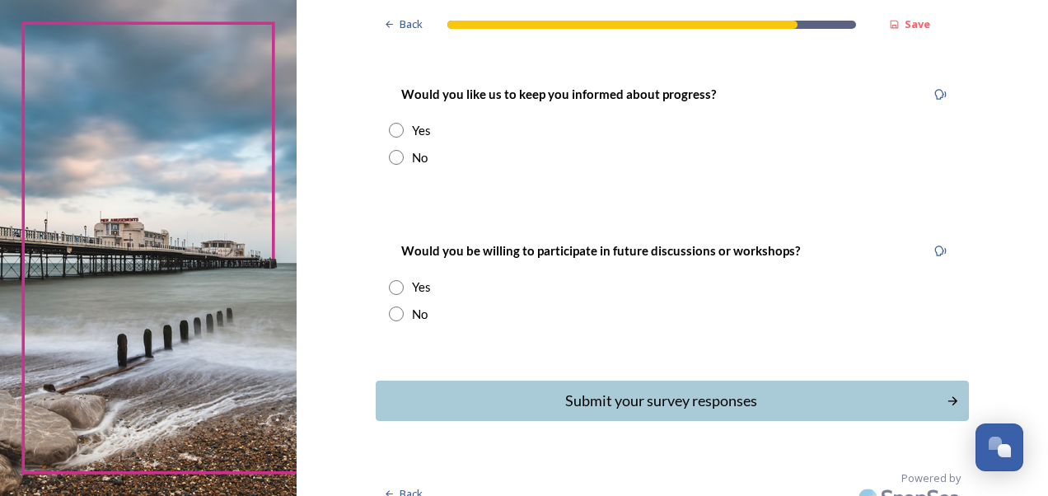
click at [389, 123] on input "radio" at bounding box center [396, 130] width 15 height 15
radio input "true"
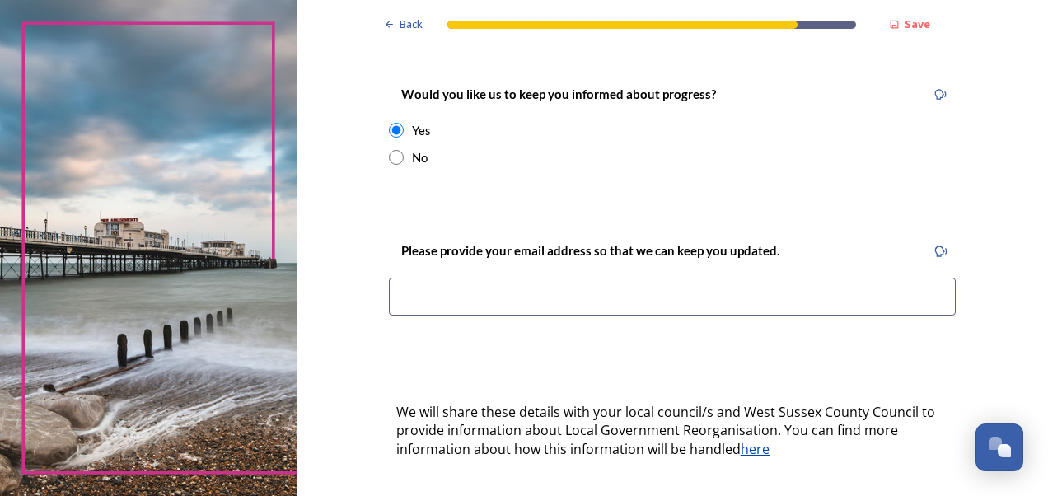
click at [389, 150] on input "radio" at bounding box center [396, 157] width 15 height 15
radio input "true"
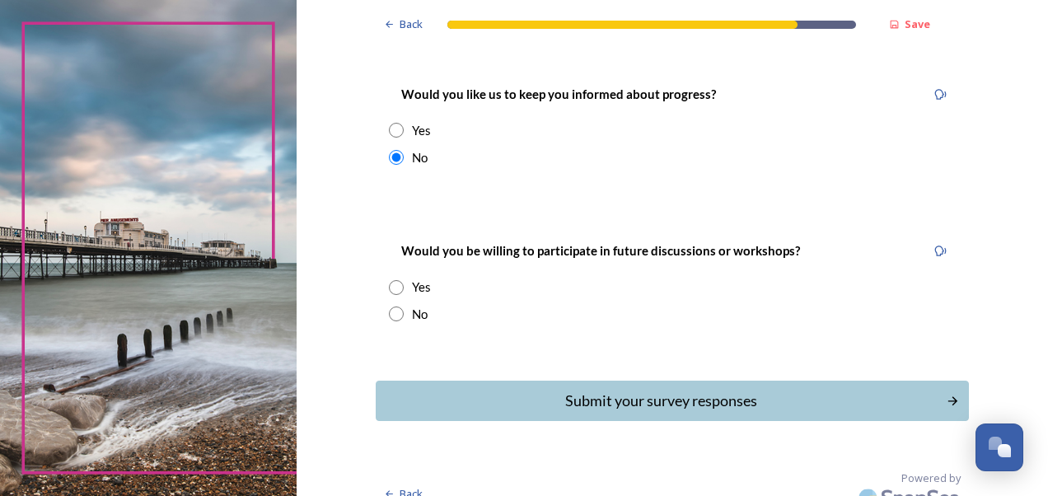
click at [389, 306] on input "radio" at bounding box center [396, 313] width 15 height 15
radio input "true"
click at [591, 390] on div "Submit your survey responses" at bounding box center [660, 401] width 558 height 22
